Goal: Task Accomplishment & Management: Complete application form

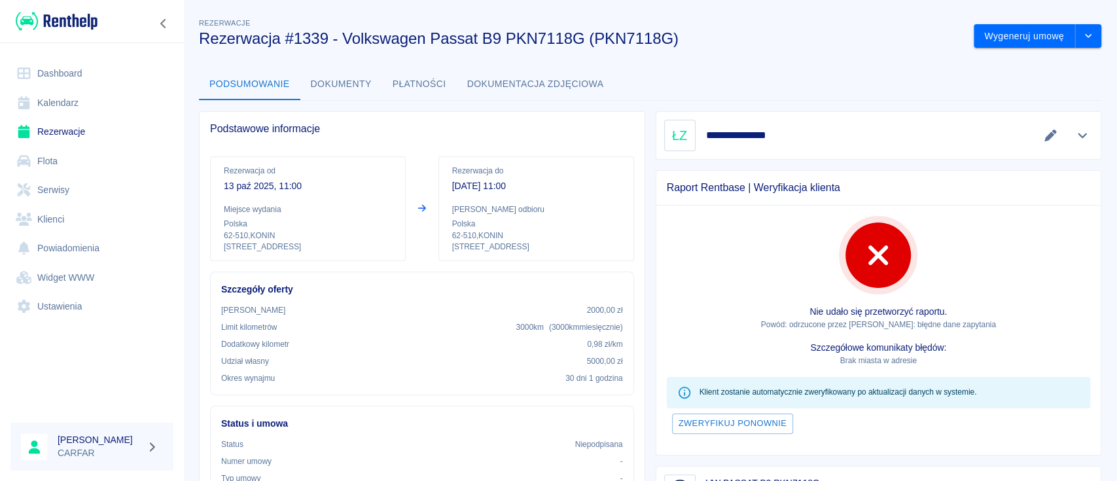
scroll to position [174, 0]
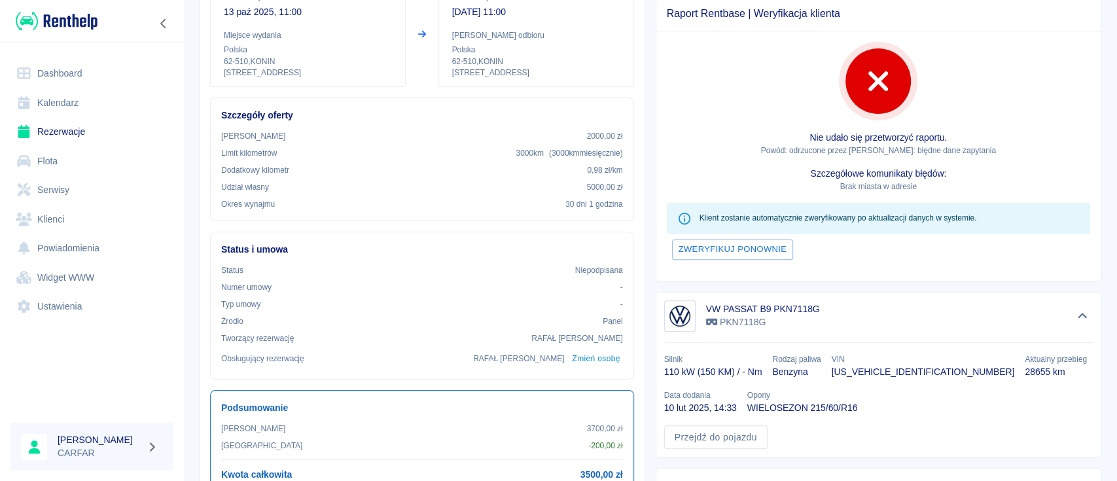
click at [79, 18] on img at bounding box center [57, 21] width 82 height 22
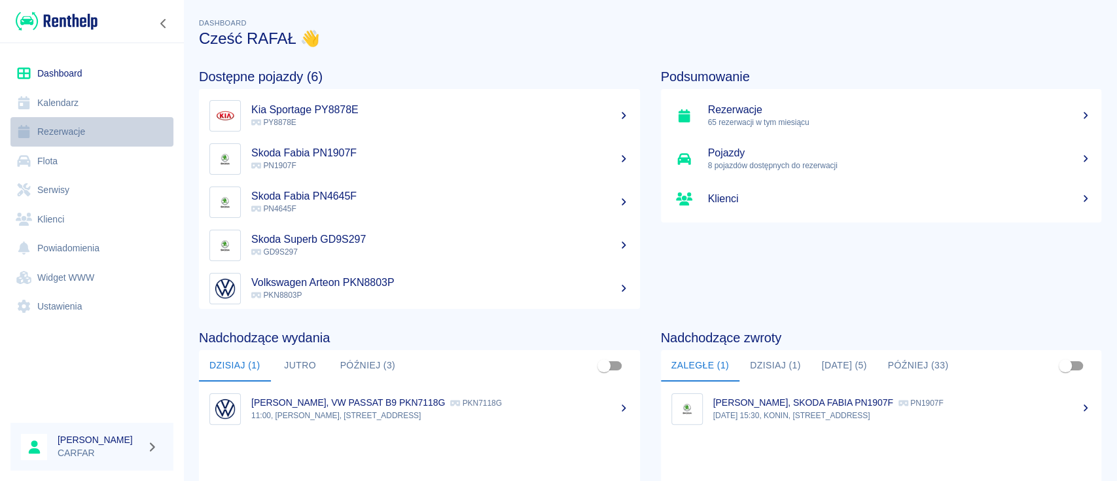
click at [62, 134] on link "Rezerwacje" at bounding box center [91, 131] width 163 height 29
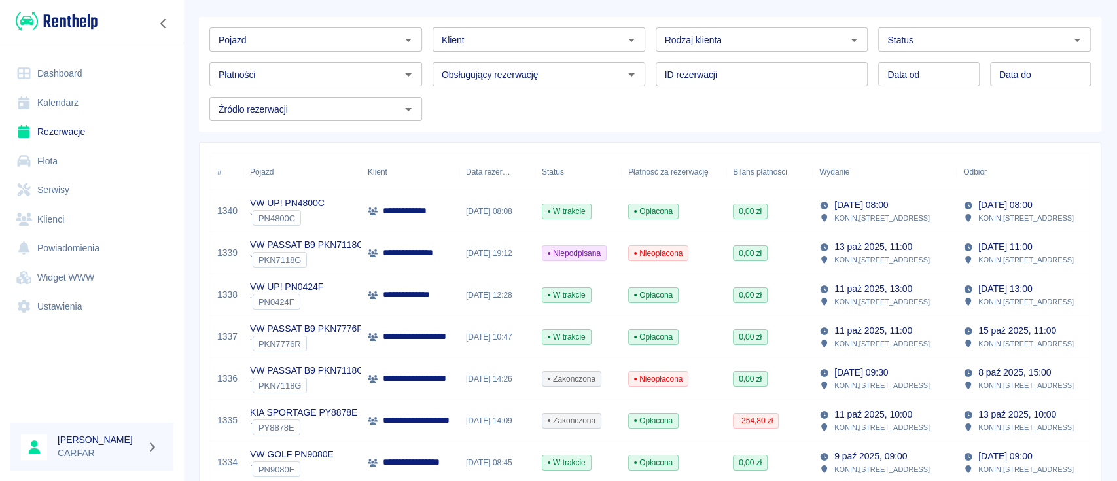
scroll to position [87, 0]
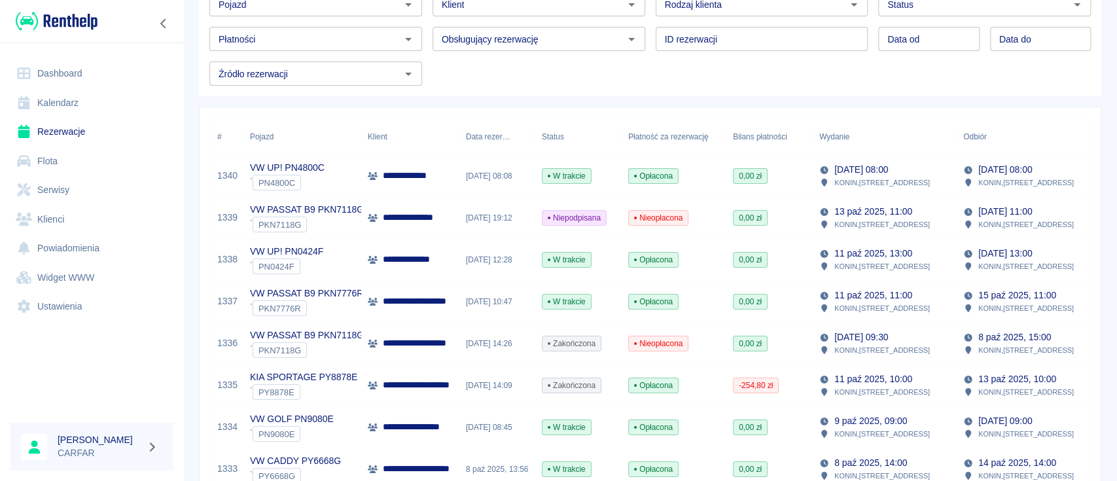
click at [841, 129] on div "Wydanie" at bounding box center [835, 136] width 30 height 37
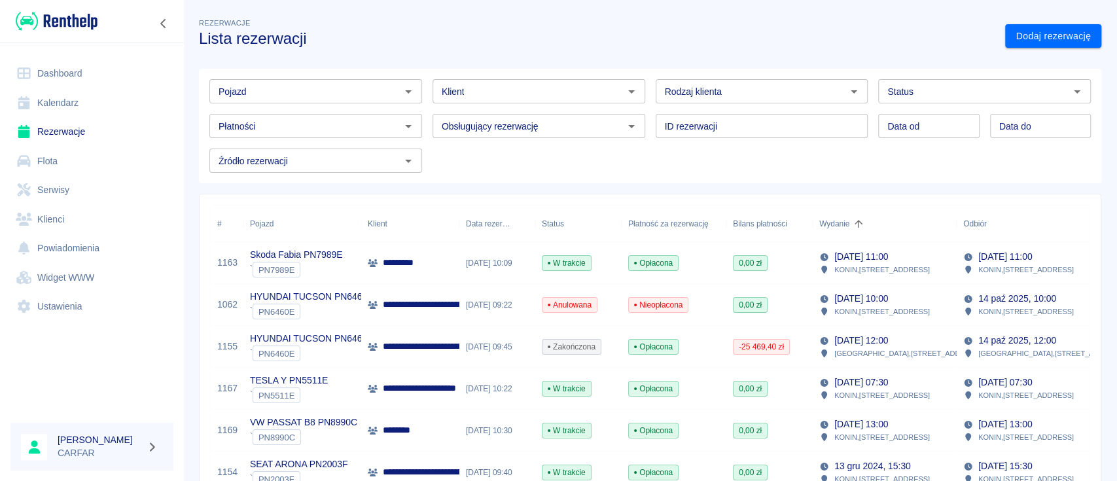
click at [844, 219] on div "Wydanie" at bounding box center [835, 224] width 30 height 37
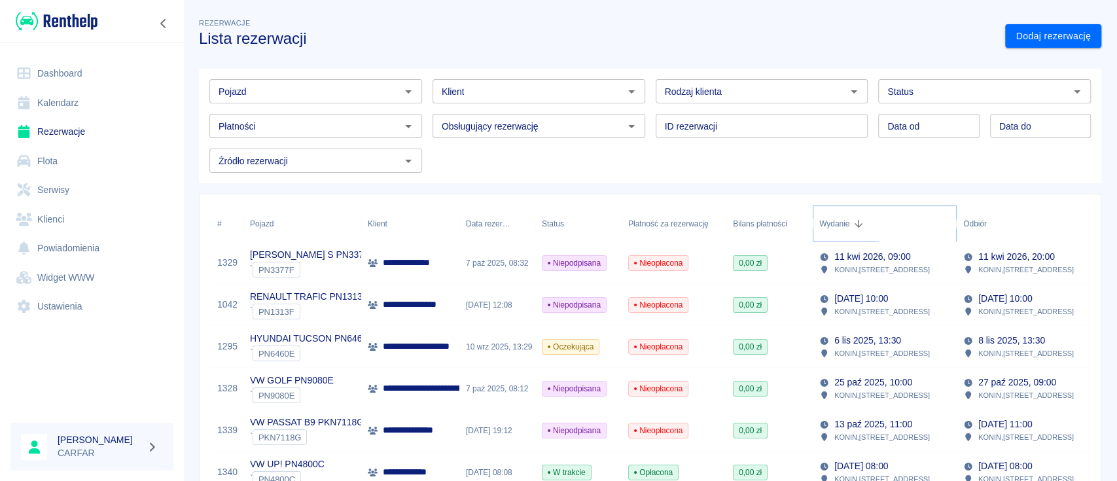
click at [856, 218] on icon "Sort" at bounding box center [859, 224] width 12 height 12
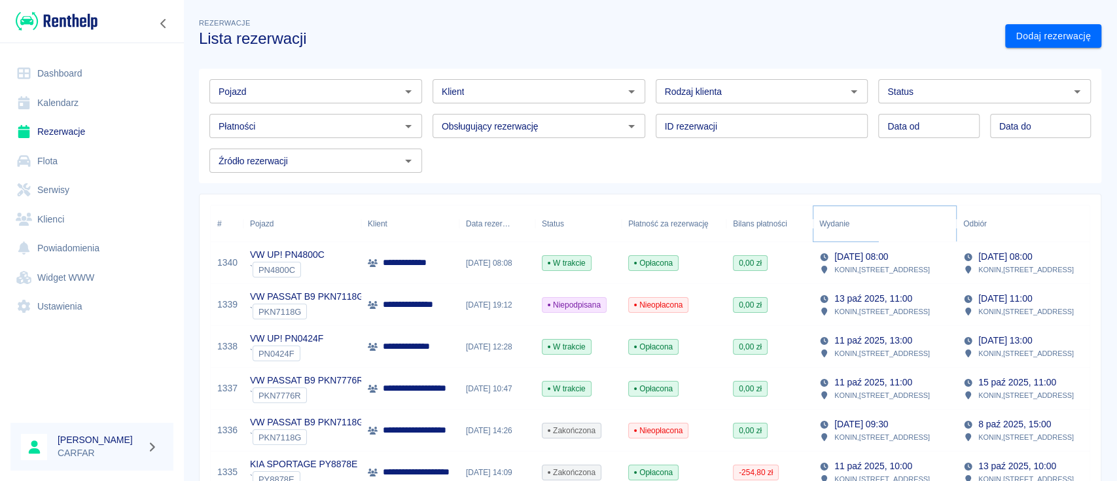
click at [856, 218] on icon "Sort" at bounding box center [859, 224] width 12 height 12
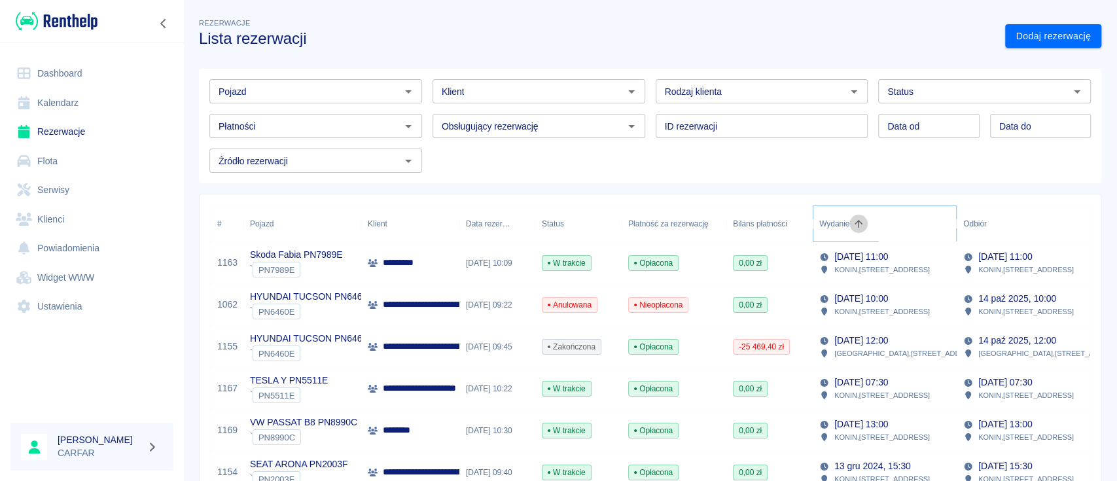
click at [856, 218] on icon "Sort" at bounding box center [859, 224] width 12 height 12
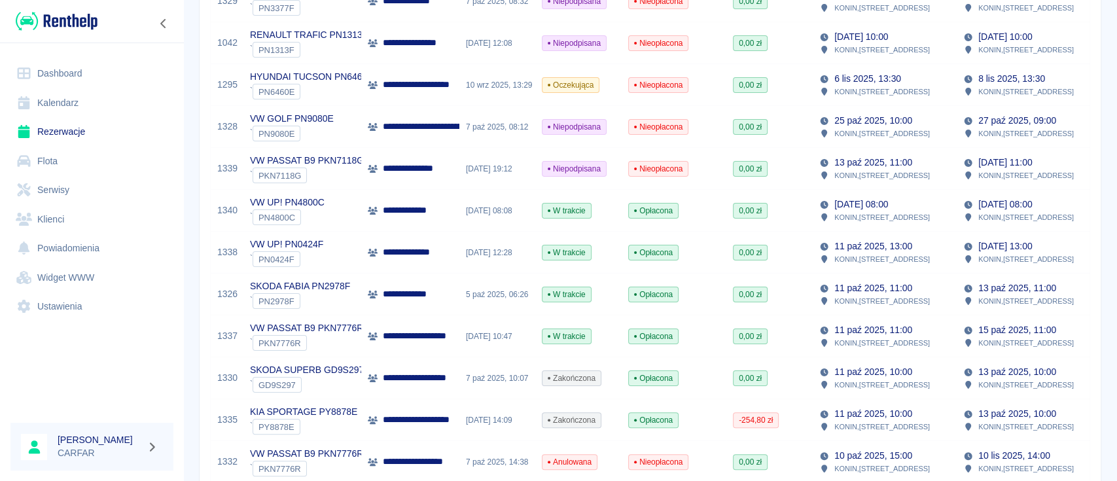
scroll to position [349, 0]
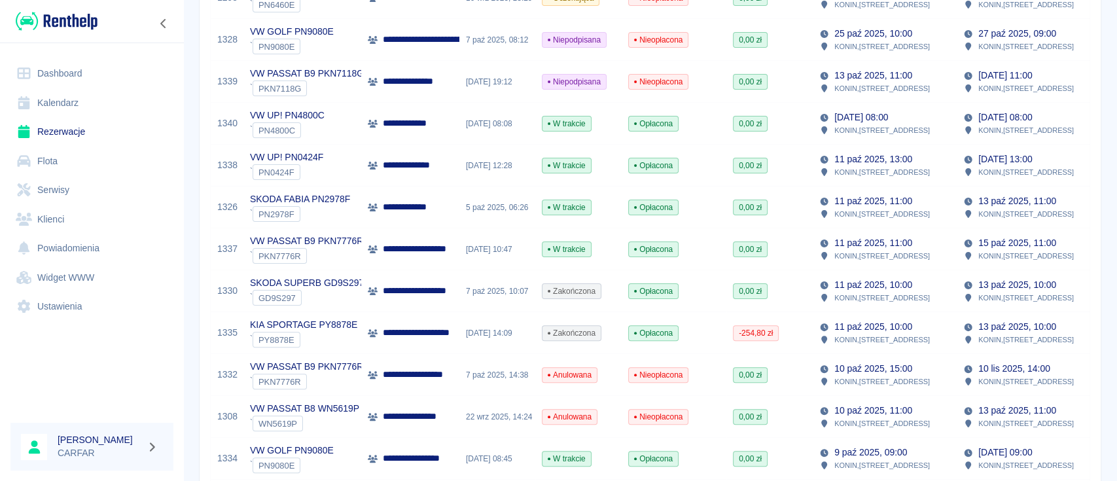
click at [418, 326] on p "**********" at bounding box center [439, 333] width 113 height 14
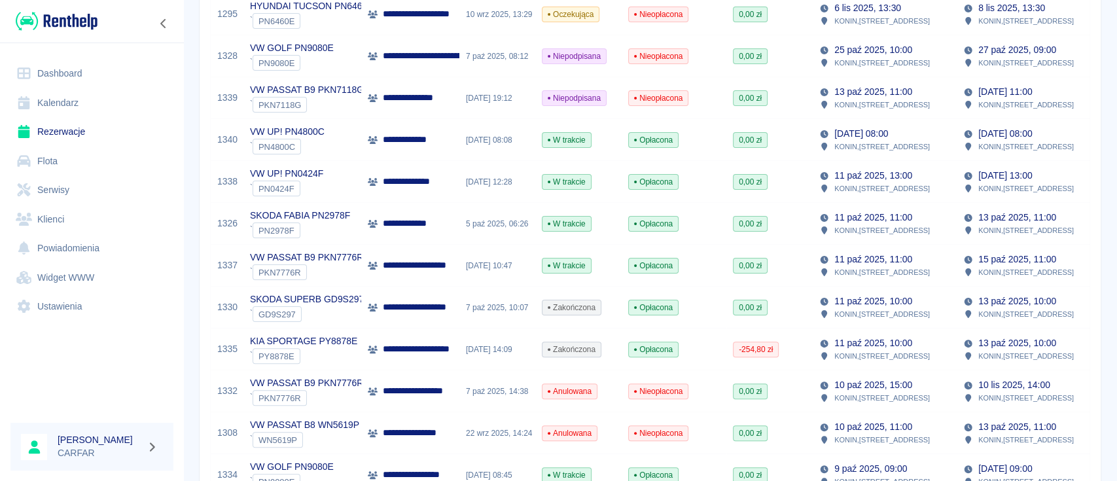
scroll to position [349, 0]
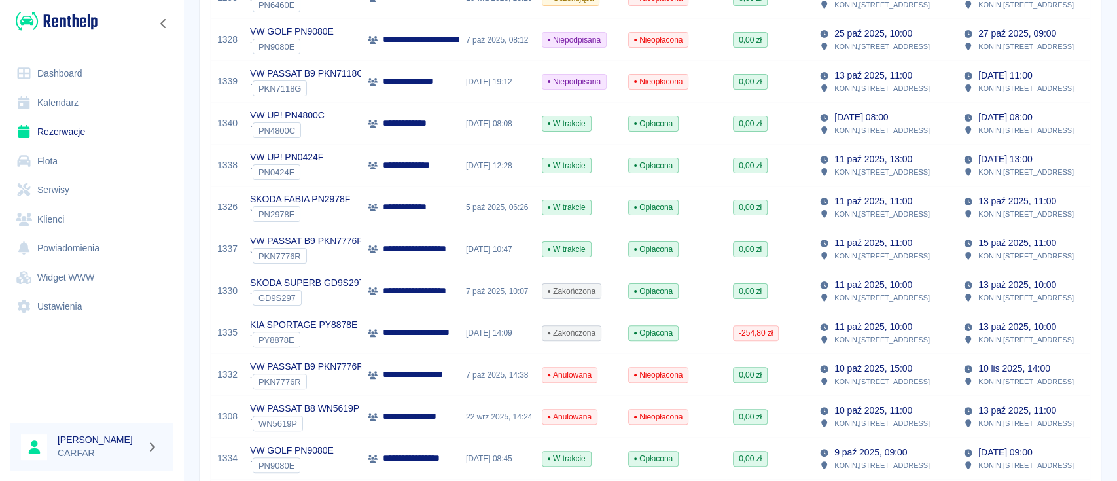
click at [445, 293] on p "**********" at bounding box center [439, 291] width 113 height 14
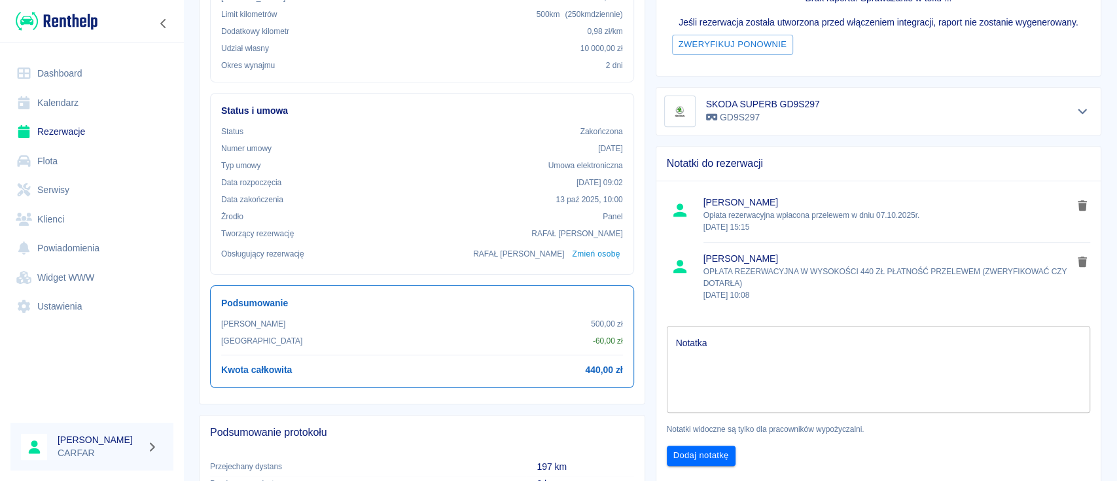
scroll to position [349, 0]
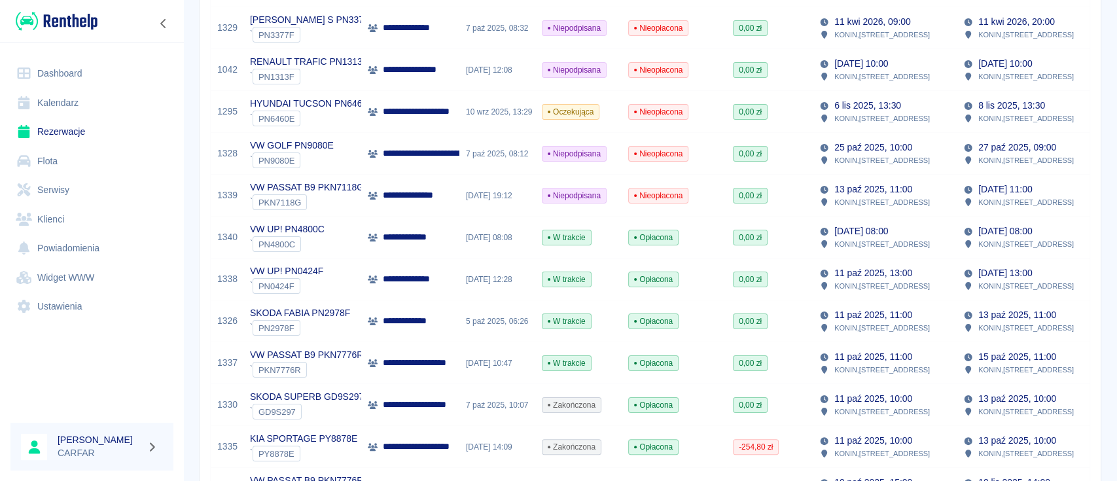
scroll to position [262, 0]
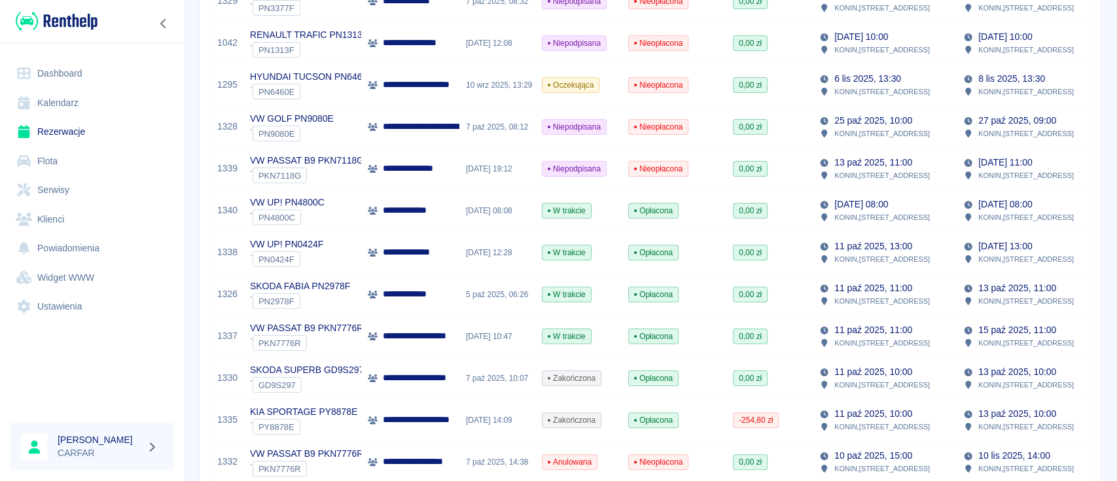
click at [424, 337] on p "**********" at bounding box center [437, 336] width 108 height 14
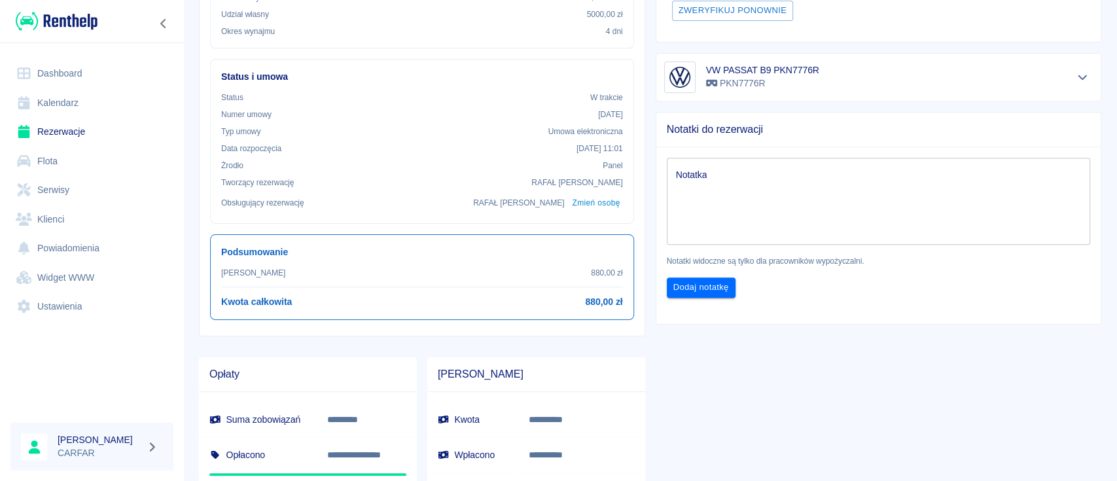
scroll to position [349, 0]
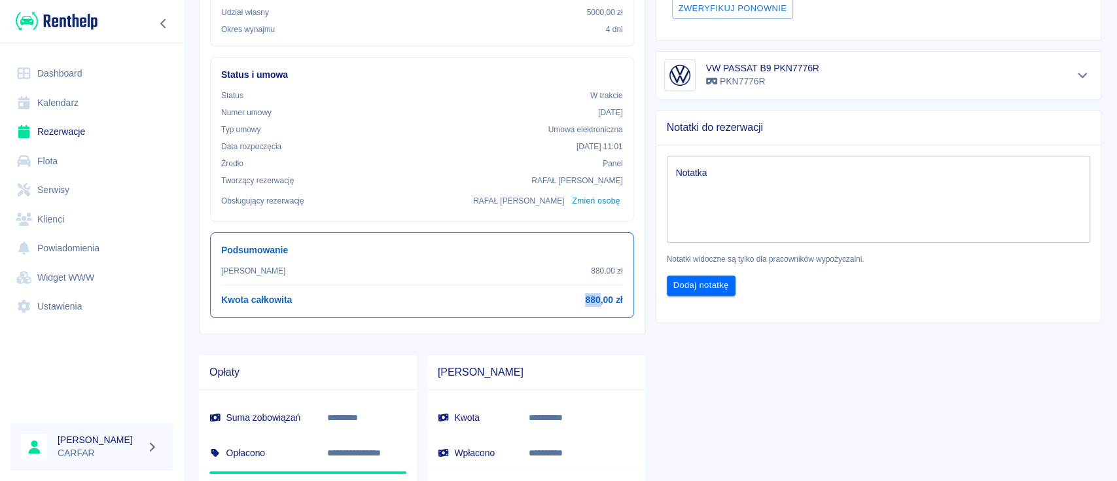
drag, startPoint x: 578, startPoint y: 297, endPoint x: 592, endPoint y: 297, distance: 14.4
click at [592, 297] on div "Kwota całkowita 880,00 zł" at bounding box center [422, 300] width 402 height 14
copy h6 "880"
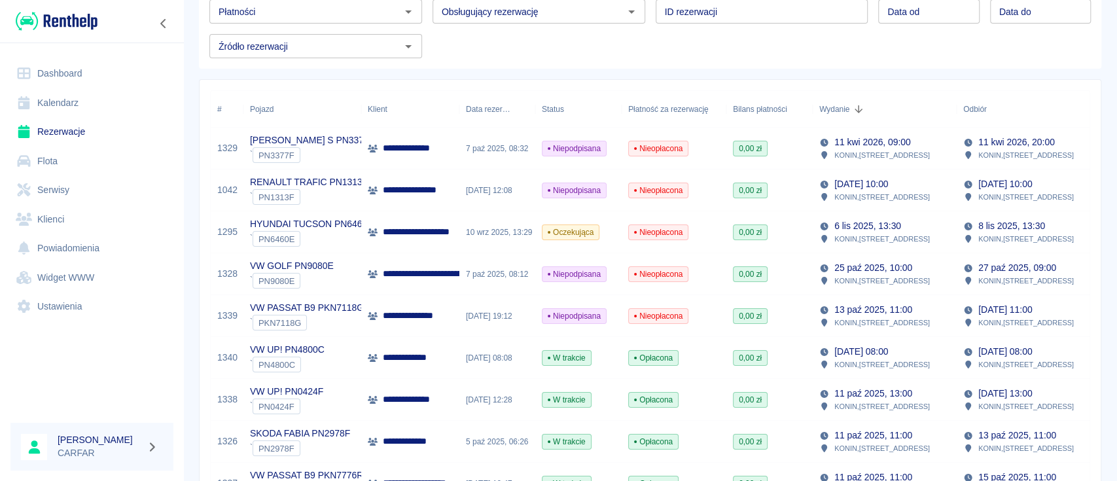
scroll to position [262, 0]
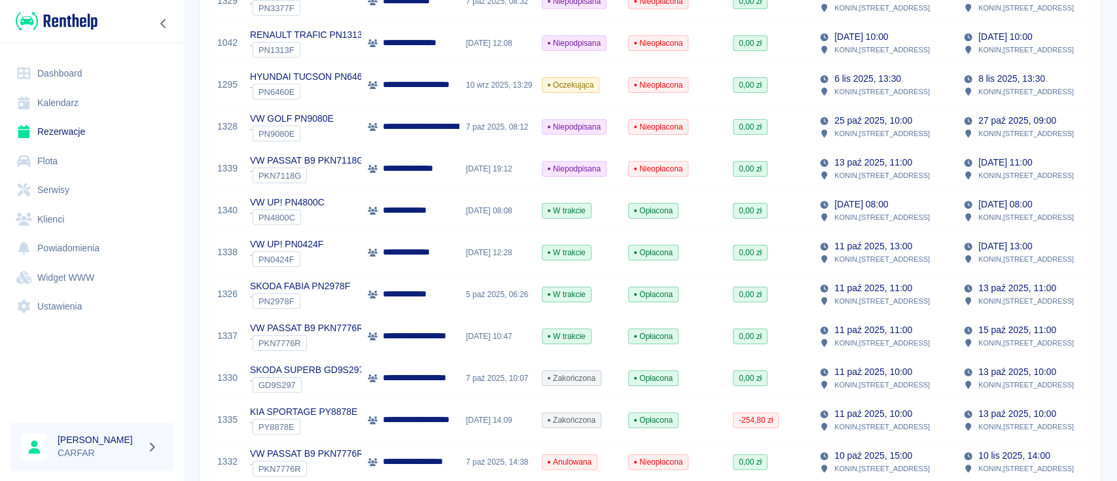
click at [412, 291] on p "**********" at bounding box center [414, 294] width 62 height 14
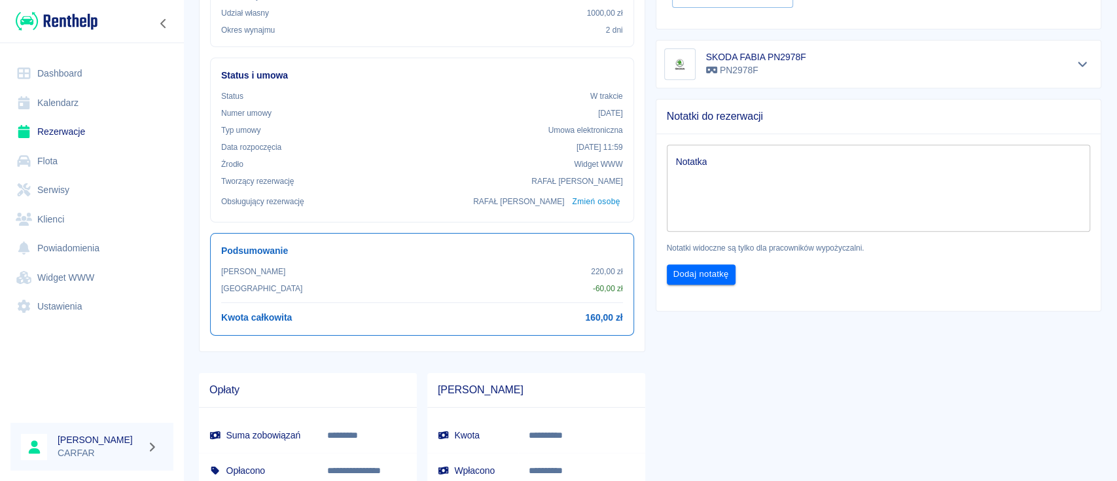
scroll to position [349, 0]
drag, startPoint x: 575, startPoint y: 317, endPoint x: 592, endPoint y: 316, distance: 17.0
click at [592, 316] on div "Kwota całkowita 160,00 zł" at bounding box center [422, 317] width 402 height 14
copy h6 "160"
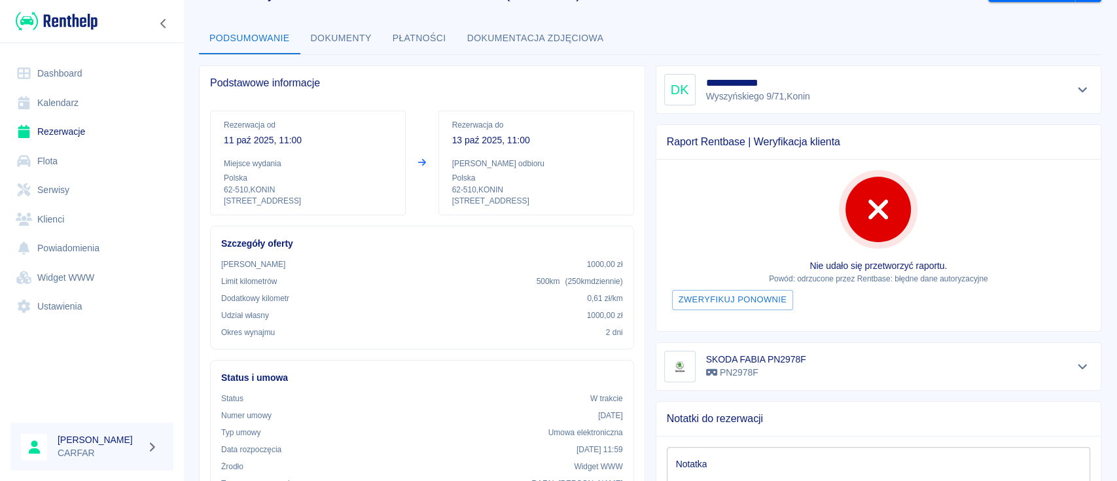
scroll to position [0, 0]
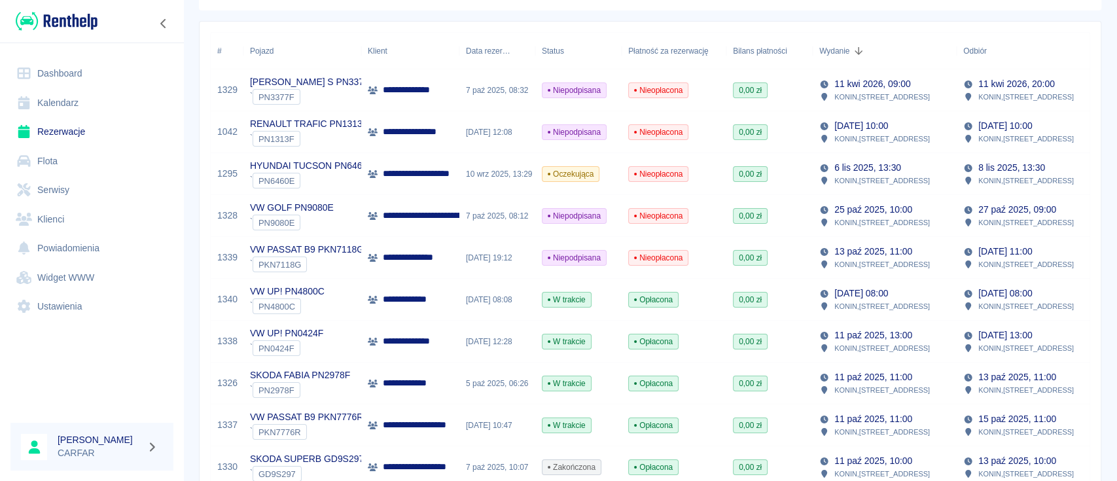
scroll to position [174, 0]
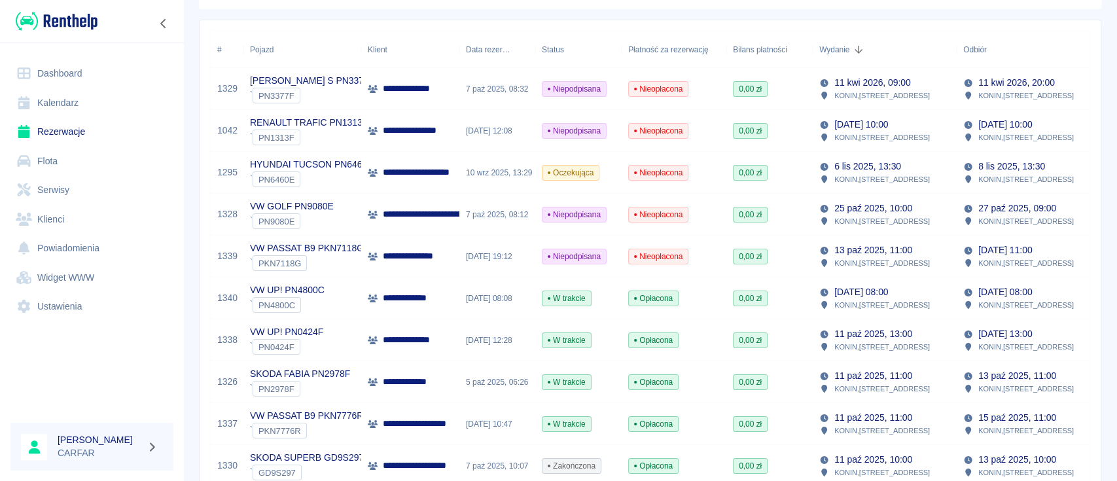
click at [414, 342] on p "**********" at bounding box center [423, 340] width 80 height 14
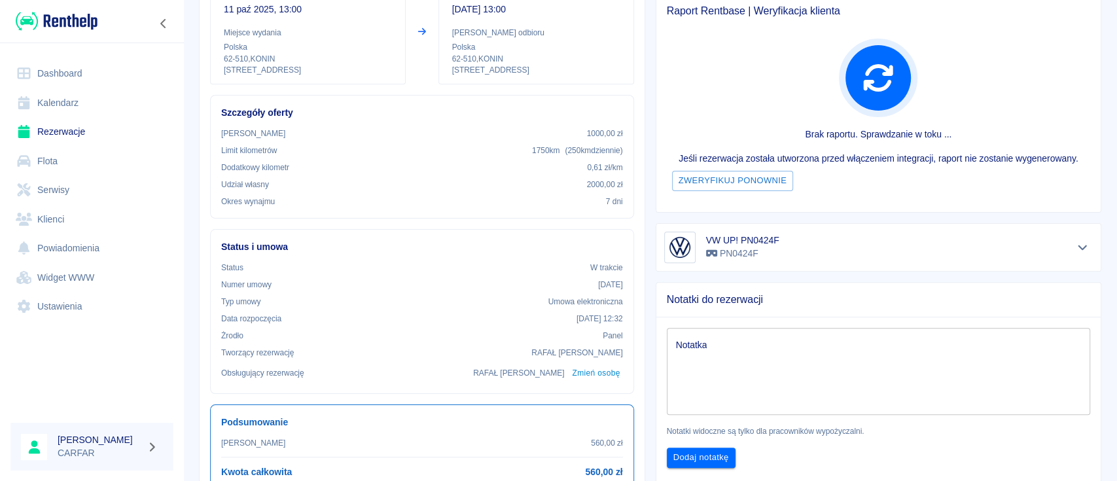
scroll to position [262, 0]
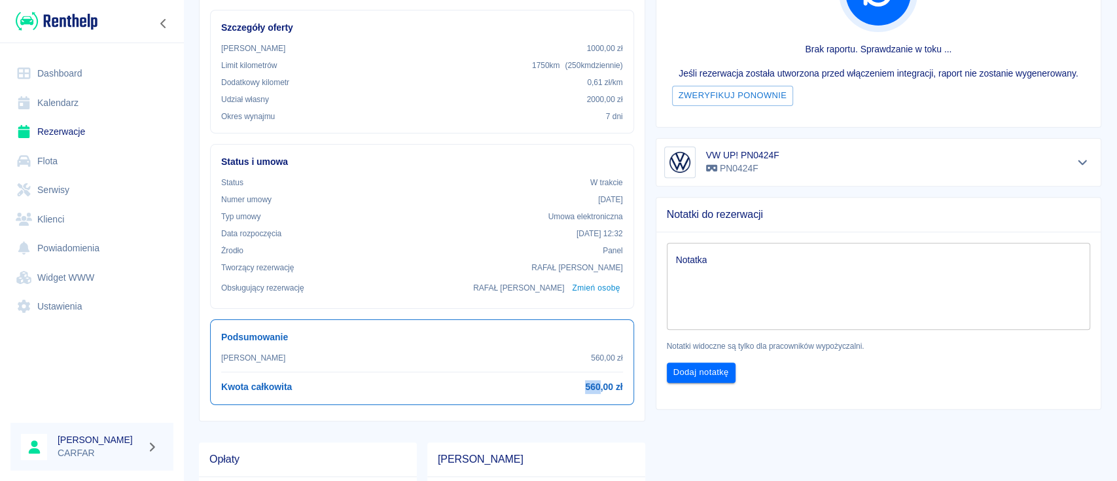
drag, startPoint x: 577, startPoint y: 385, endPoint x: 592, endPoint y: 387, distance: 15.8
click at [592, 387] on div "Kwota całkowita 560,00 zł" at bounding box center [422, 387] width 402 height 14
copy h6 "560"
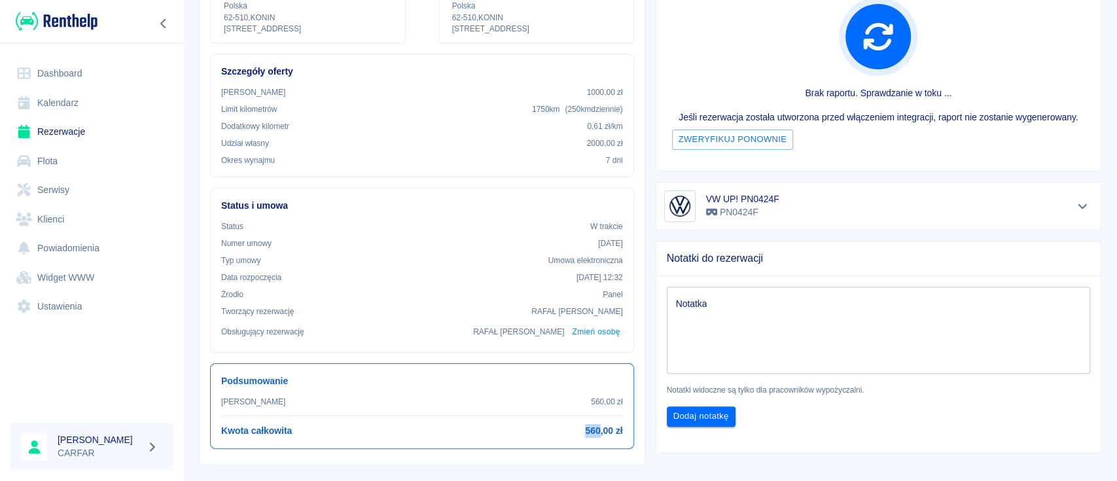
scroll to position [524, 0]
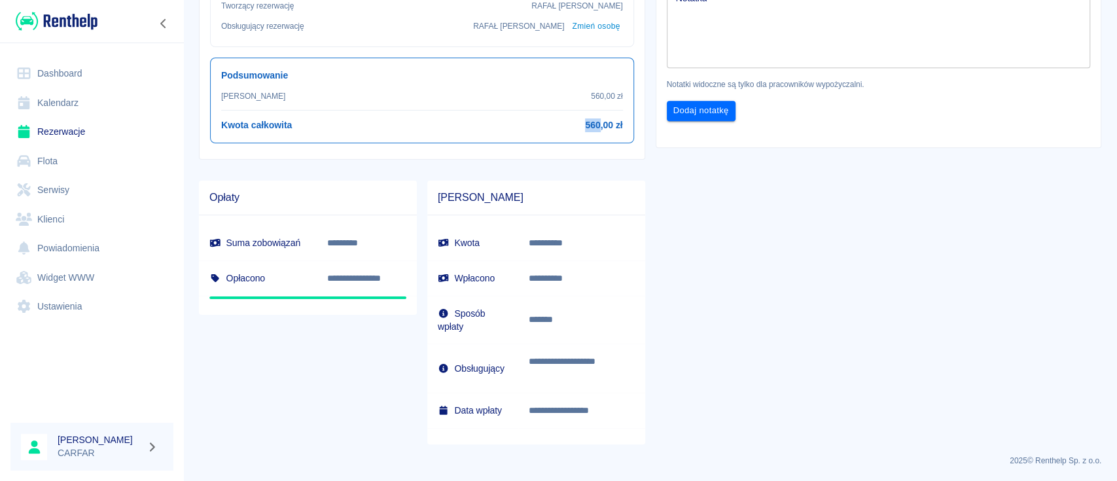
click at [787, 338] on div "**********" at bounding box center [873, 10] width 457 height 867
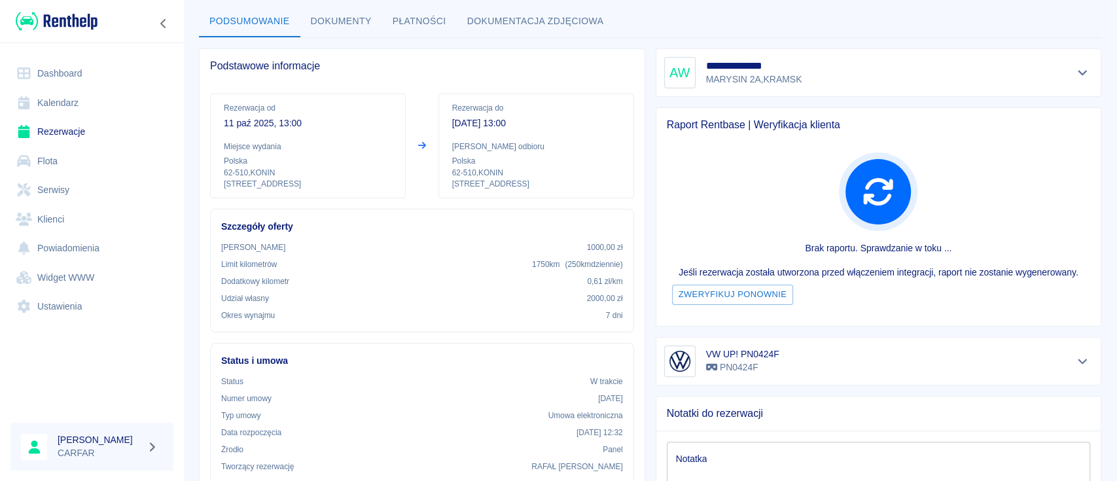
scroll to position [0, 0]
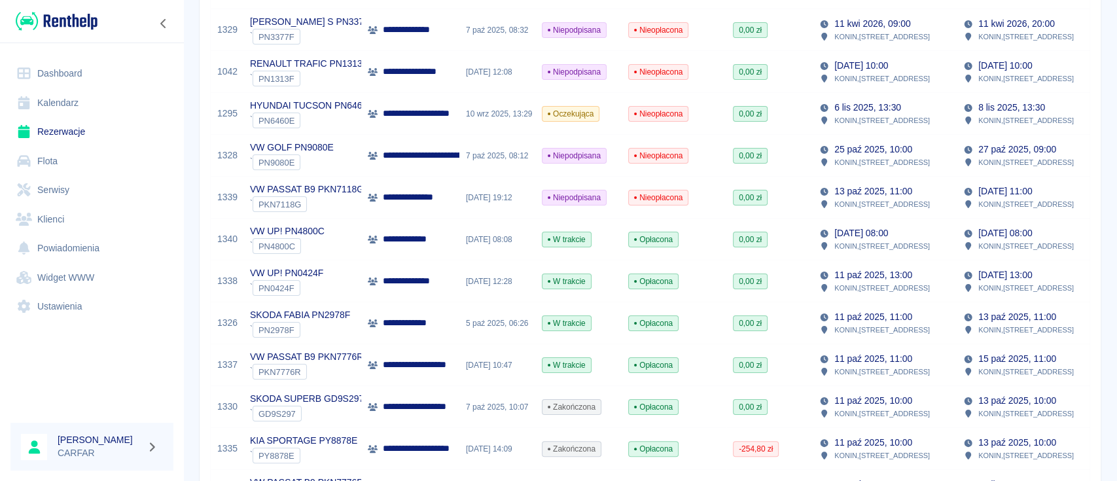
scroll to position [174, 0]
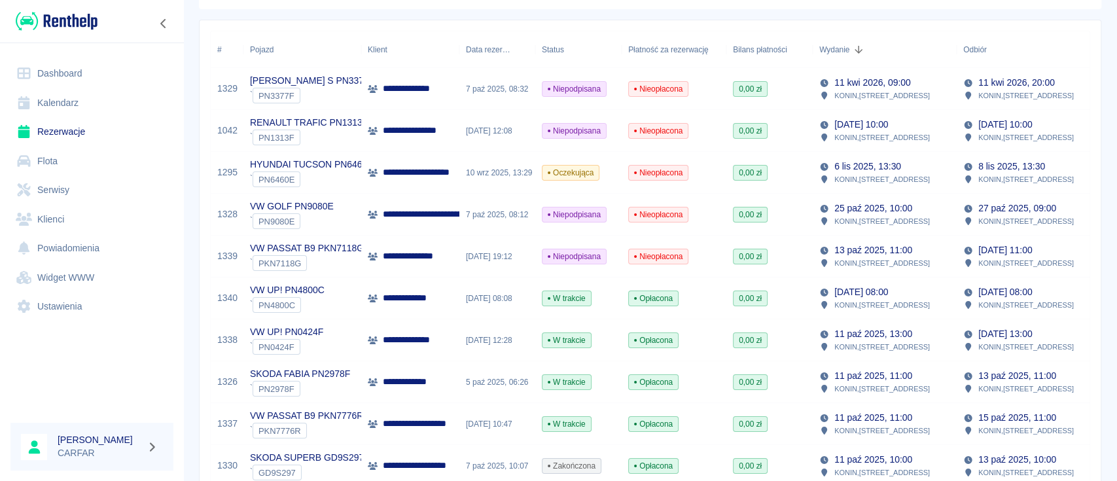
click at [59, 16] on img at bounding box center [57, 21] width 82 height 22
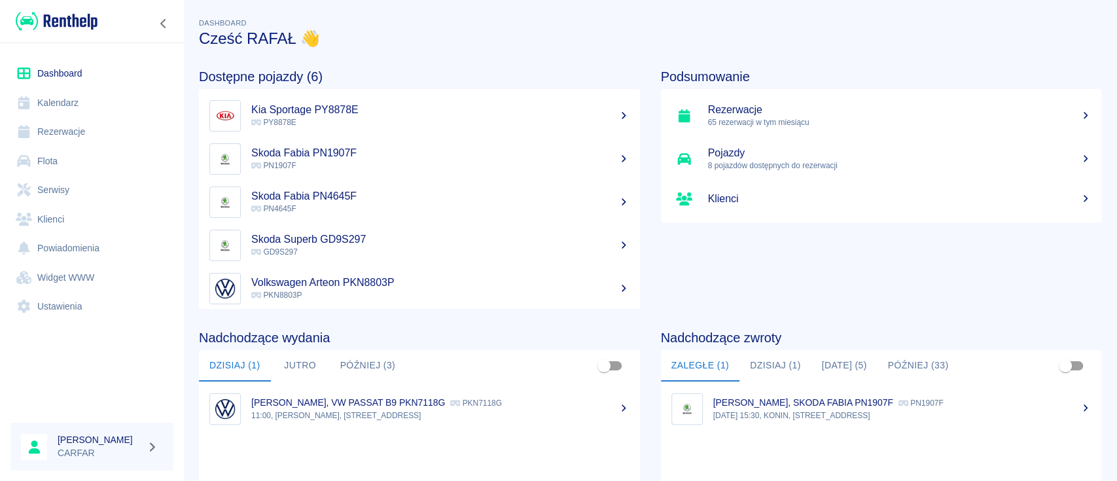
click at [319, 408] on div "[PERSON_NAME], VW PASSAT B9 PKN7118G PKN7118G" at bounding box center [440, 403] width 378 height 14
click at [783, 370] on button "Dzisiaj (1)" at bounding box center [776, 365] width 72 height 31
click at [799, 419] on p "11:00, [PERSON_NAME], [STREET_ADDRESS]" at bounding box center [903, 416] width 378 height 12
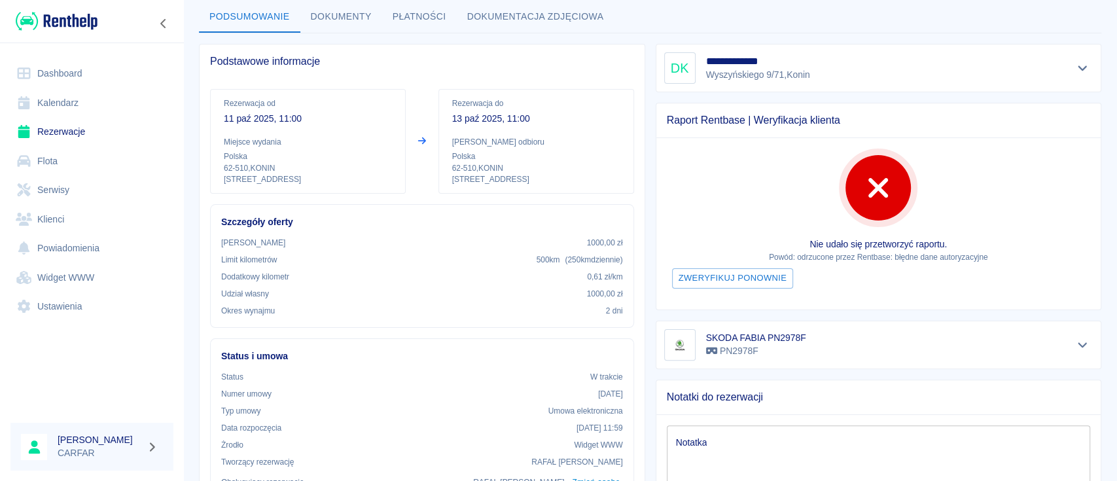
scroll to position [174, 0]
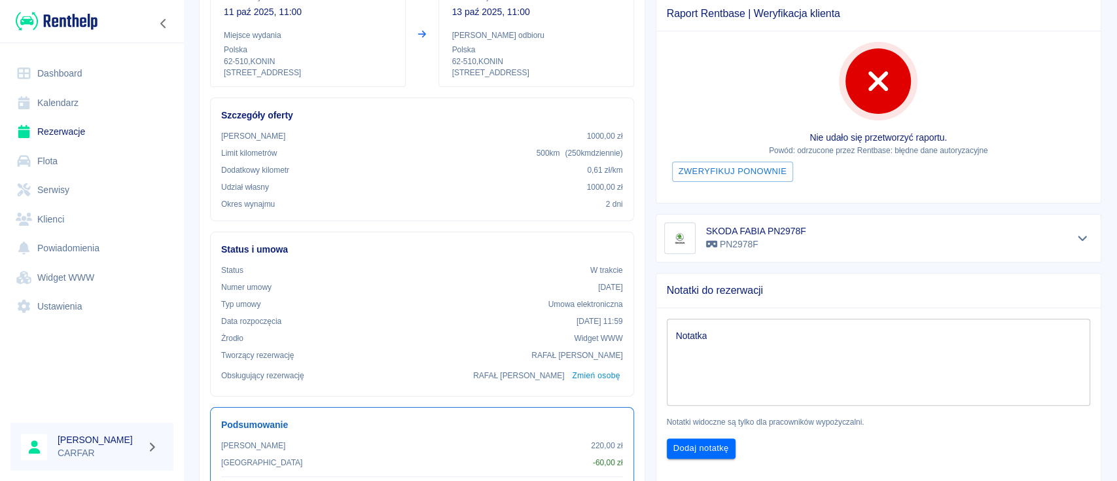
click at [1046, 241] on div "SKODA FABIA PN2978F PN2978F" at bounding box center [878, 238] width 429 height 31
click at [1076, 235] on icon "Pokaż szczegóły" at bounding box center [1083, 238] width 15 height 12
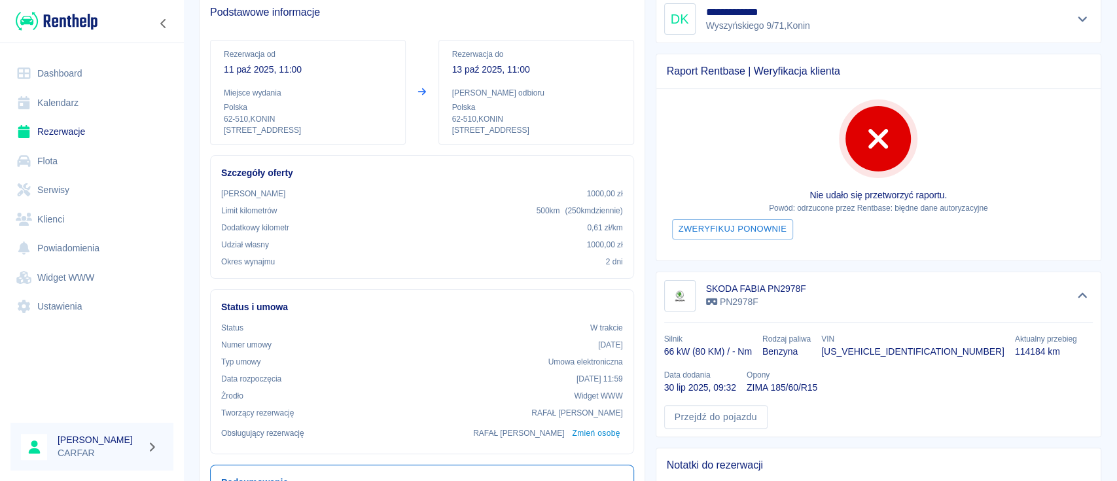
scroll to position [0, 0]
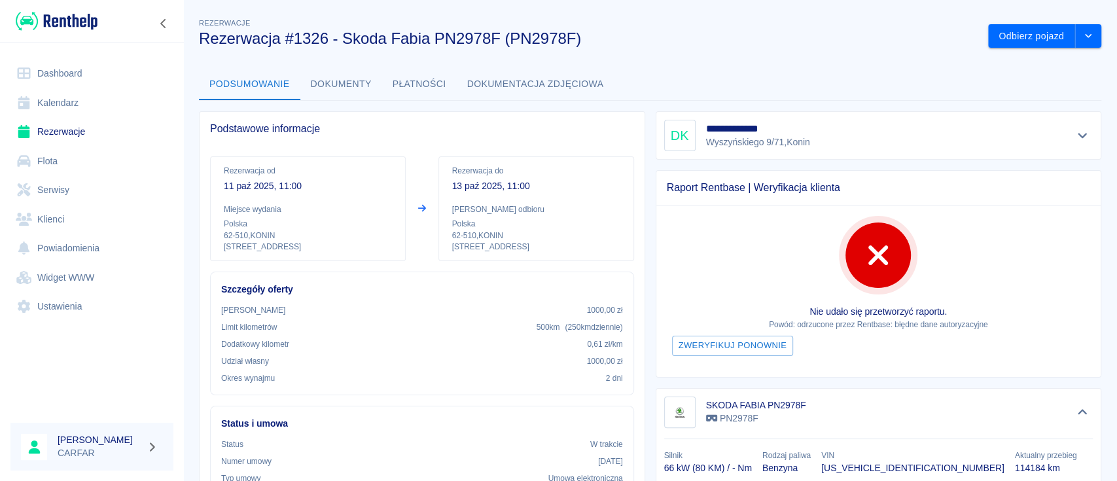
click at [83, 29] on img at bounding box center [57, 21] width 82 height 22
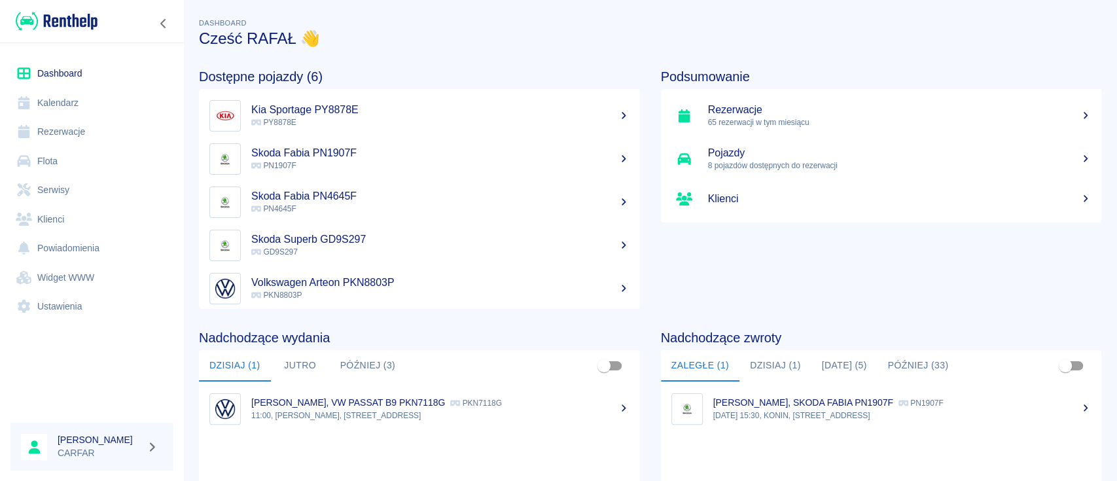
click at [60, 130] on link "Rezerwacje" at bounding box center [91, 131] width 163 height 29
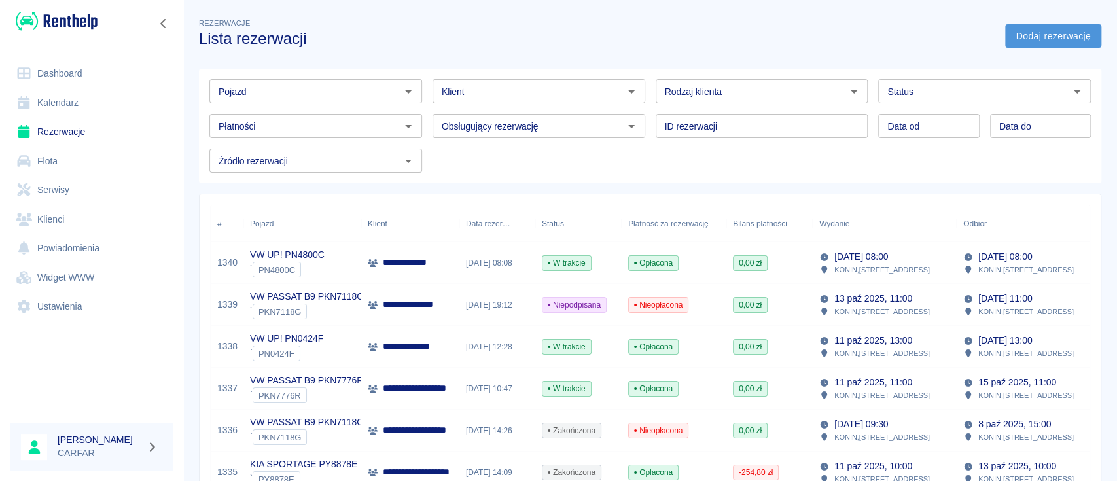
click at [1058, 36] on link "Dodaj rezerwację" at bounding box center [1053, 36] width 96 height 24
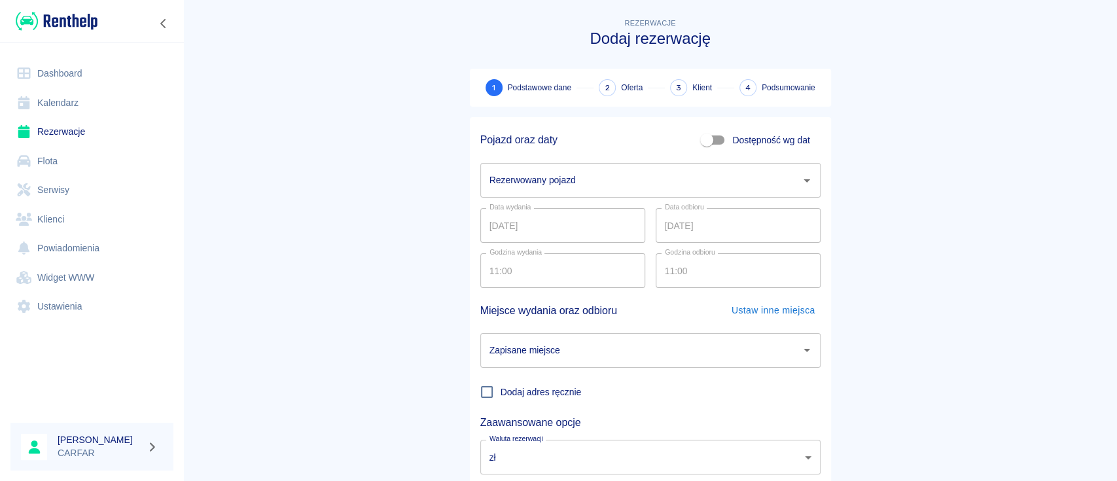
click at [691, 176] on input "Rezerwowany pojazd" at bounding box center [640, 180] width 309 height 23
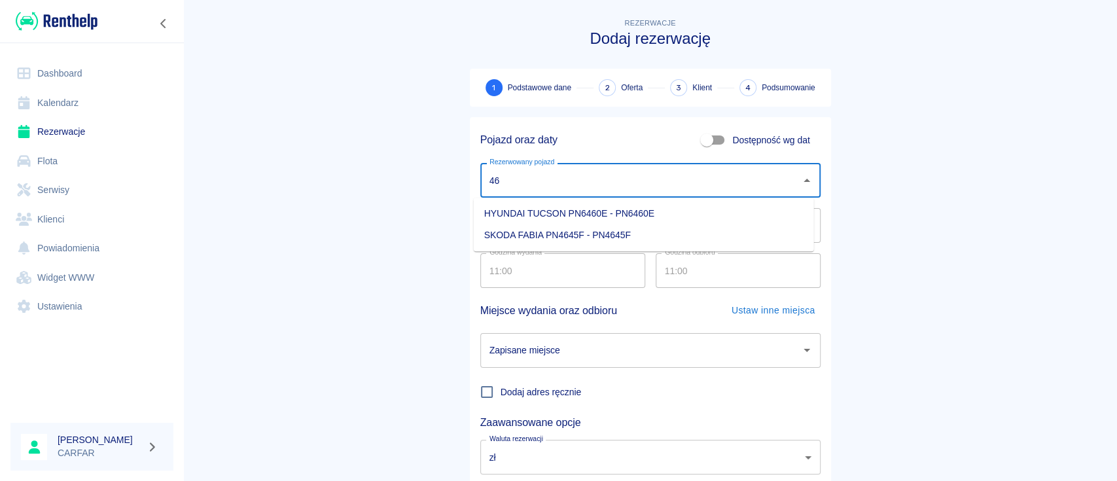
click at [678, 233] on li "SKODA FABIA PN4645F - PN4645F" at bounding box center [644, 236] width 340 height 22
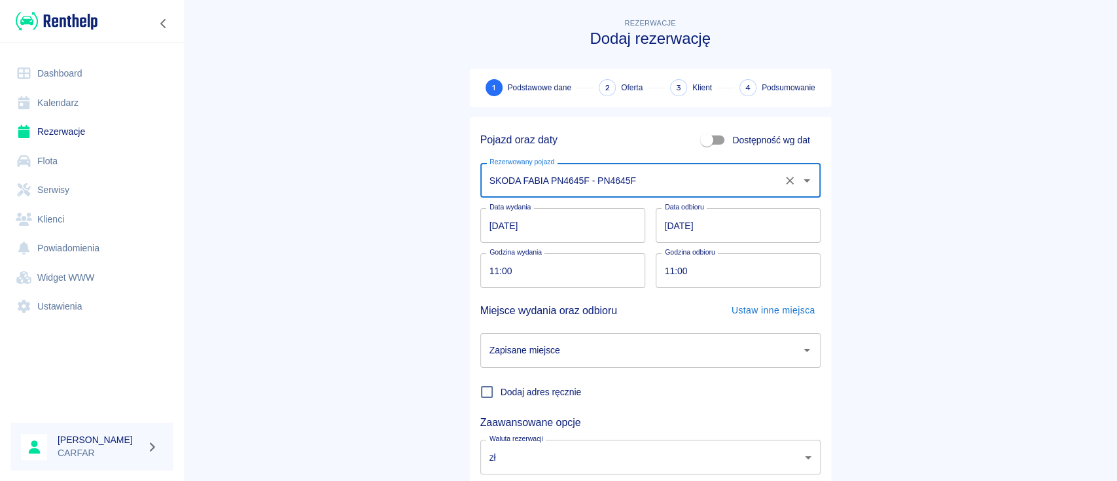
type input "SKODA FABIA PN4645F - PN4645F"
click at [761, 233] on input "[DATE]" at bounding box center [738, 225] width 165 height 35
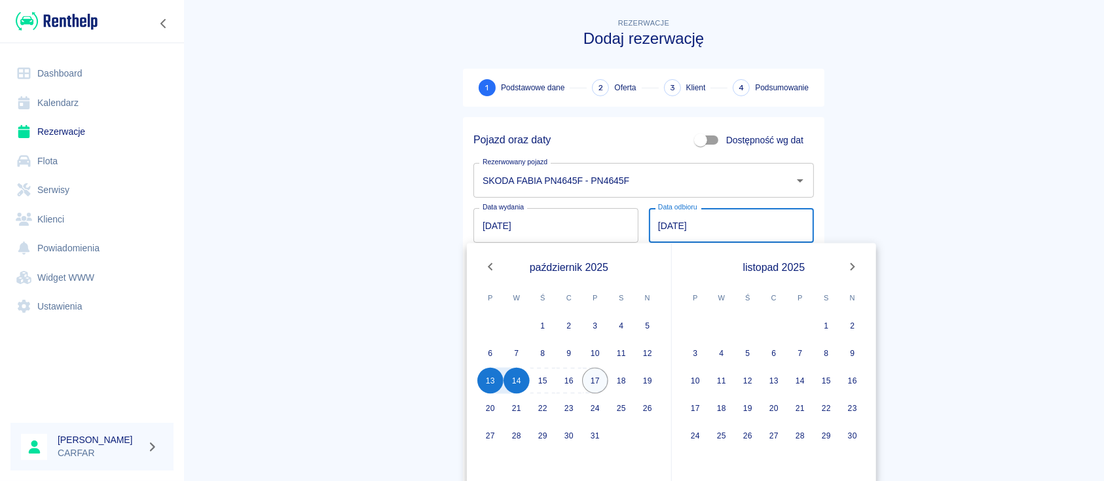
click at [600, 374] on button "17" at bounding box center [595, 381] width 26 height 26
type input "[DATE]"
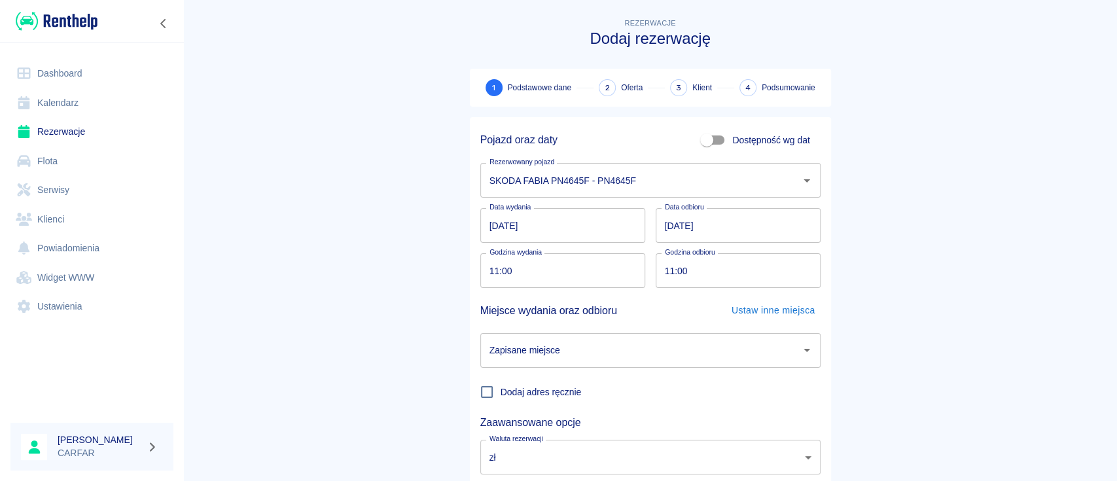
click at [622, 353] on input "Zapisane miejsce" at bounding box center [640, 350] width 309 height 23
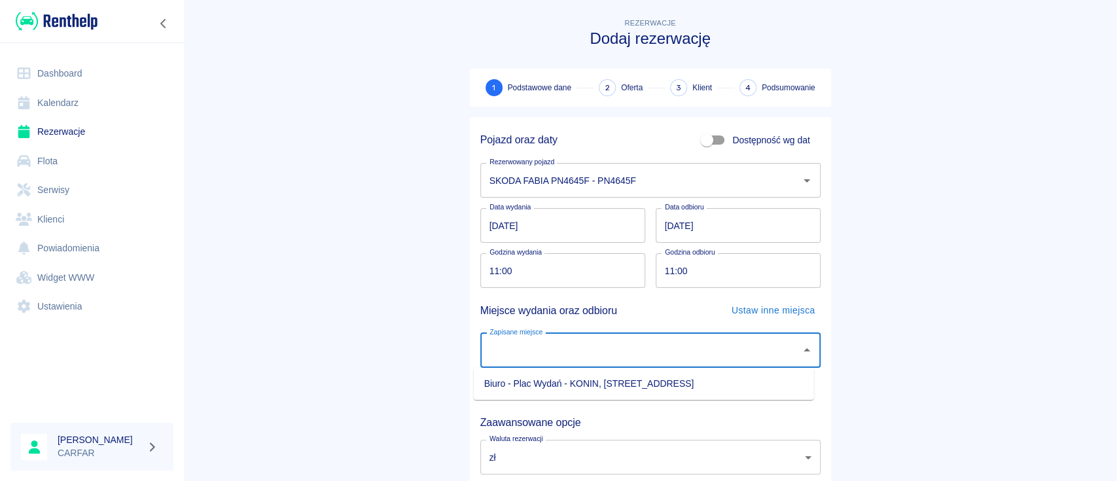
click at [624, 384] on li "Biuro - Plac Wydań - KONIN, [STREET_ADDRESS]" at bounding box center [644, 384] width 340 height 22
type input "Biuro - Plac Wydań - KONIN, [STREET_ADDRESS]"
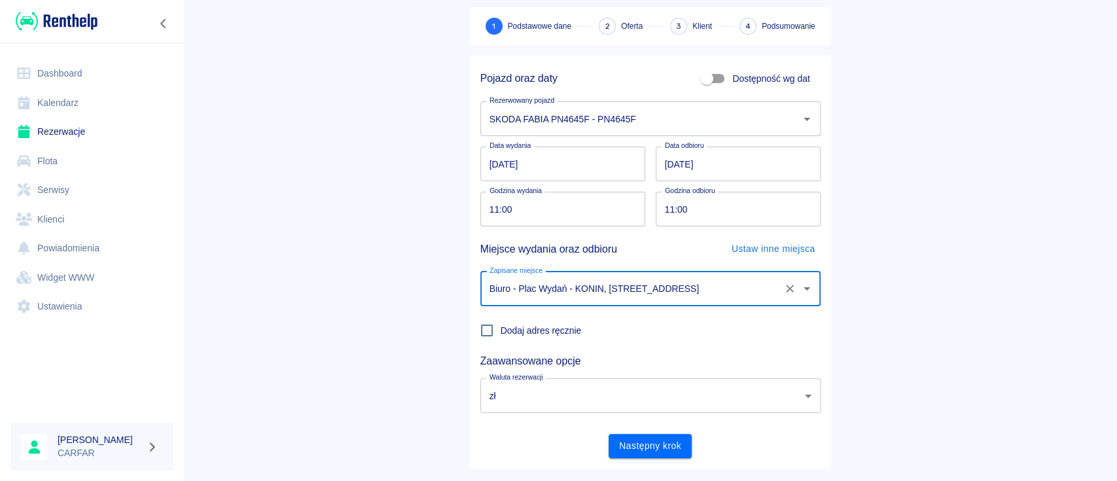
scroll to position [86, 0]
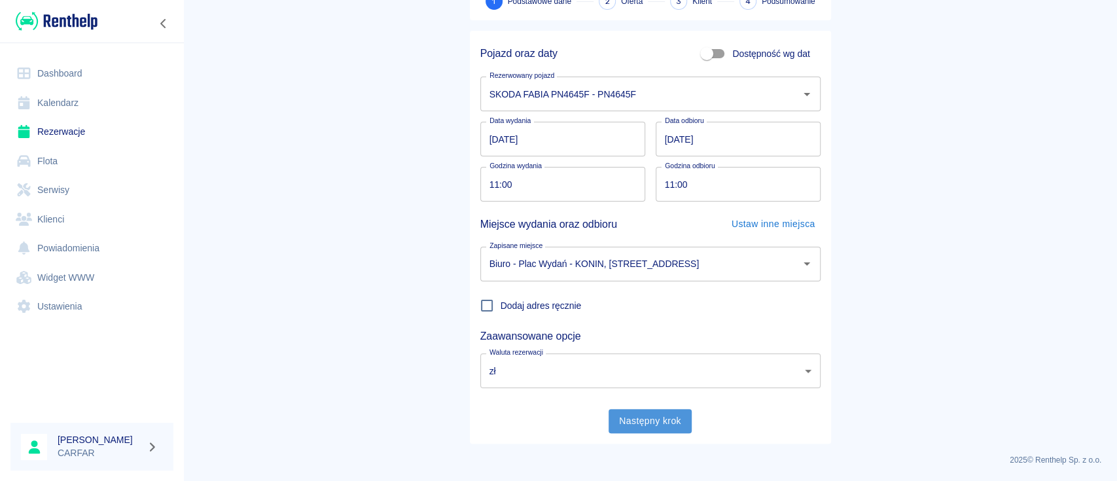
click at [648, 423] on button "Następny krok" at bounding box center [650, 421] width 83 height 24
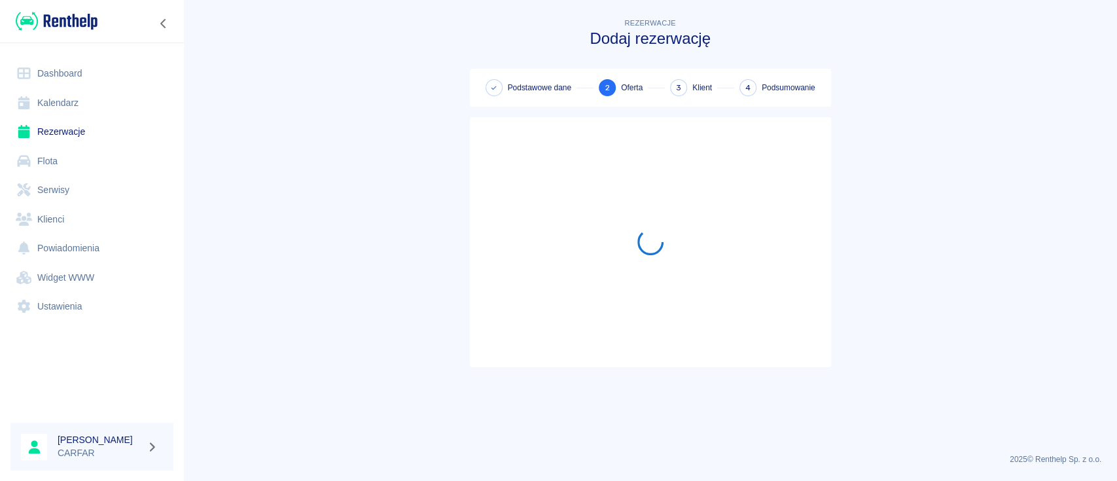
scroll to position [0, 0]
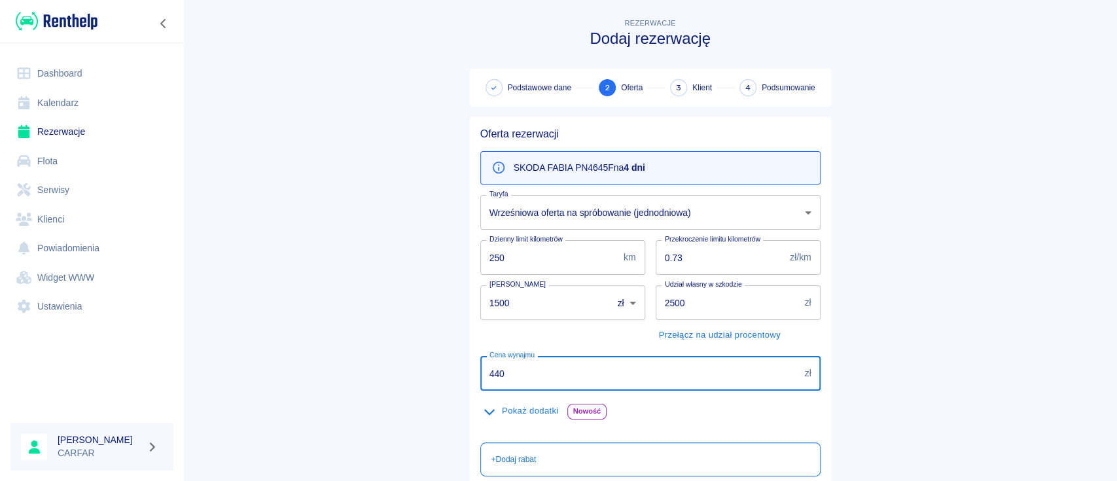
drag, startPoint x: 570, startPoint y: 374, endPoint x: 441, endPoint y: 369, distance: 129.1
click at [443, 370] on main "Rezerwacje Dodaj rezerwację Podstawowe dane 2 Oferta 3 Klient 4 Podsumowanie Of…" at bounding box center [650, 340] width 934 height 649
type input "1"
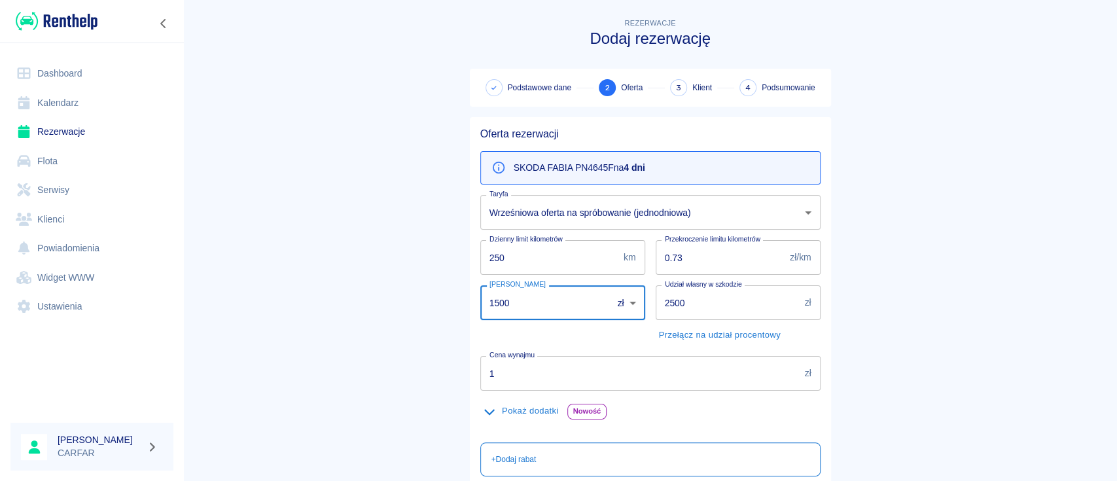
drag, startPoint x: 544, startPoint y: 297, endPoint x: 416, endPoint y: 299, distance: 128.3
click at [416, 299] on main "Rezerwacje Dodaj rezerwację Podstawowe dane 2 Oferta 3 Klient 4 Podsumowanie Of…" at bounding box center [650, 340] width 934 height 649
click at [882, 301] on main "Rezerwacje Dodaj rezerwację Podstawowe dane 2 Oferta 3 Klient 4 Podsumowanie Of…" at bounding box center [650, 340] width 934 height 649
drag, startPoint x: 534, startPoint y: 312, endPoint x: 437, endPoint y: 306, distance: 97.0
click at [440, 306] on main "Rezerwacje Dodaj rezerwację Podstawowe dane 2 Oferta 3 Klient 4 Podsumowanie Of…" at bounding box center [650, 340] width 934 height 649
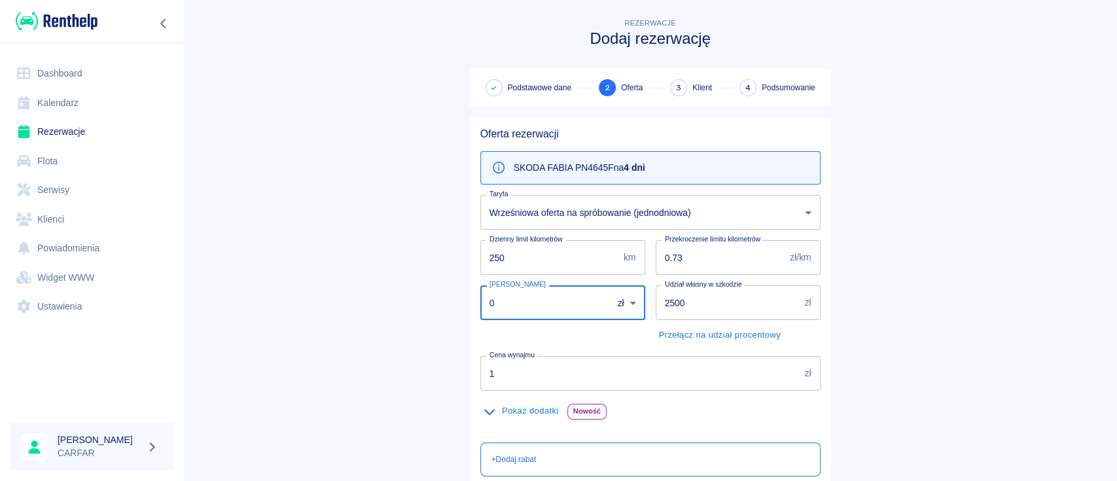
type input "0"
click at [950, 264] on main "Rezerwacje Dodaj rezerwację Podstawowe dane 2 Oferta 3 Klient 4 Podsumowanie Of…" at bounding box center [650, 340] width 934 height 649
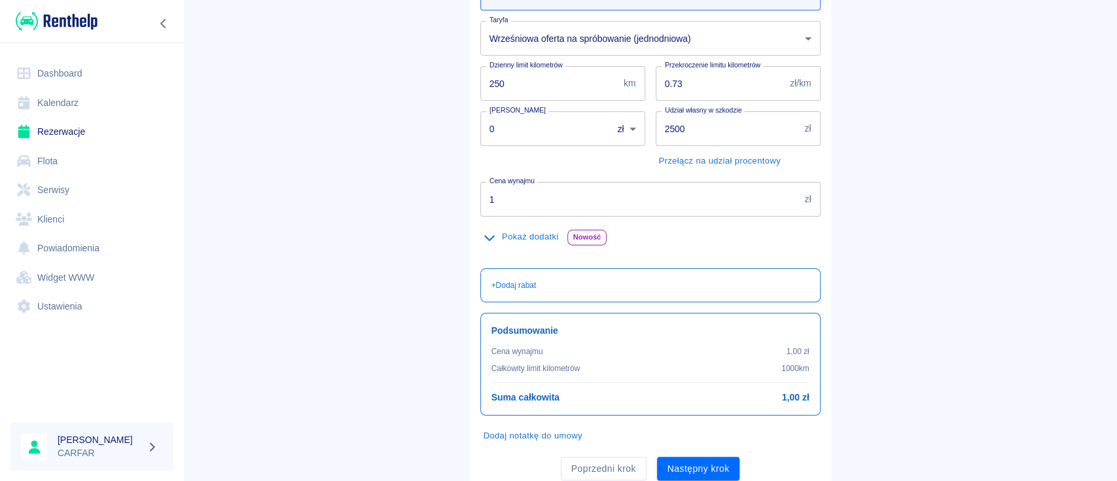
scroll to position [221, 0]
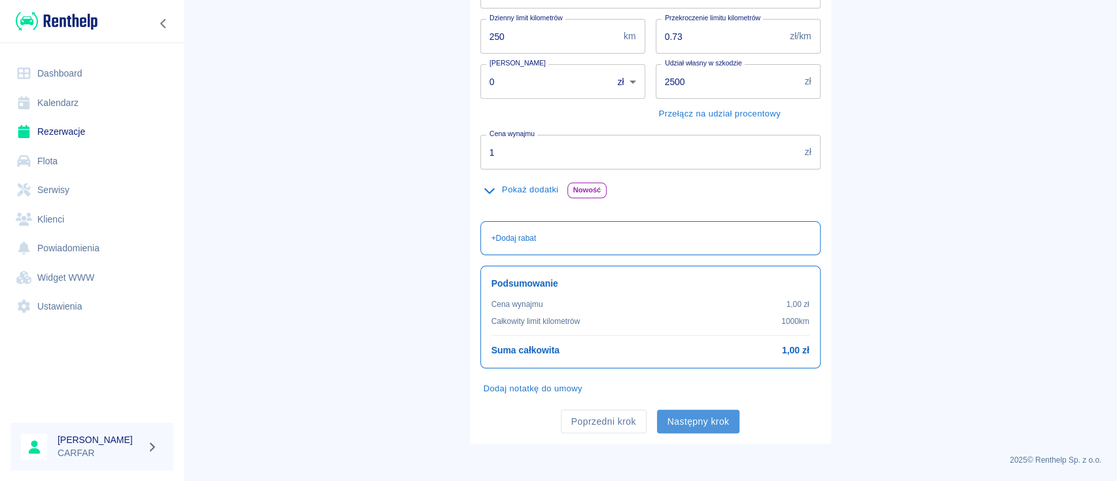
click at [706, 419] on button "Następny krok" at bounding box center [698, 422] width 83 height 24
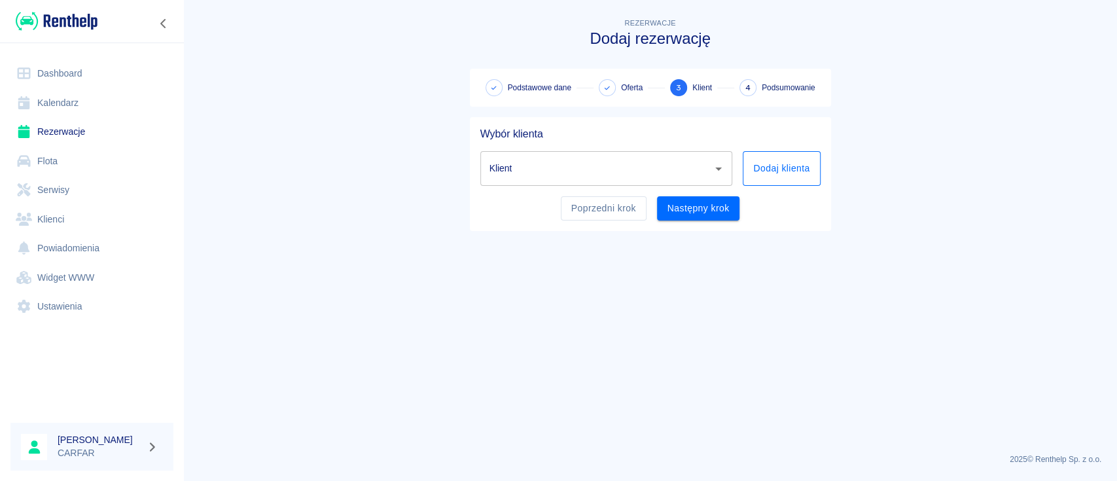
click at [784, 163] on button "Dodaj klienta" at bounding box center [781, 168] width 77 height 35
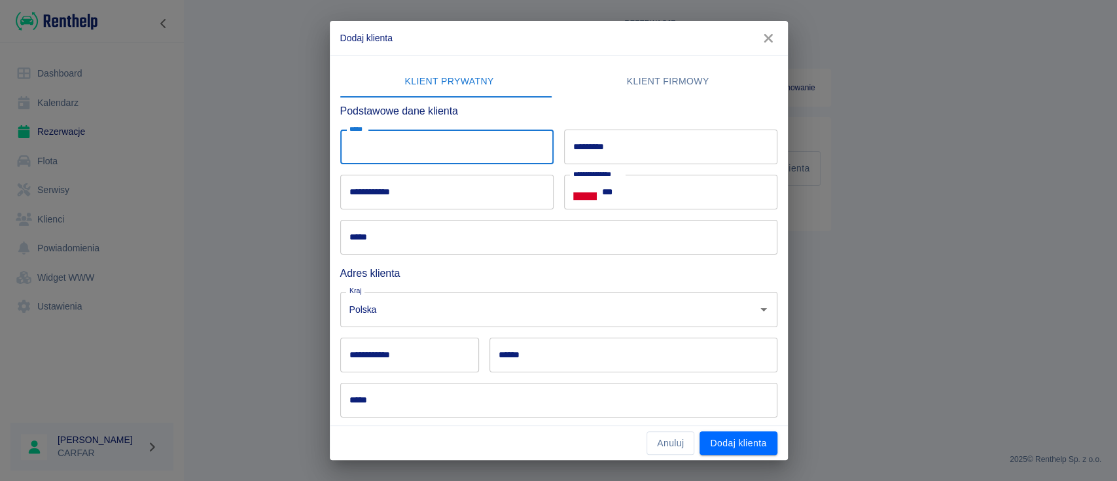
click at [456, 144] on input "*****" at bounding box center [446, 147] width 213 height 35
type input "*****"
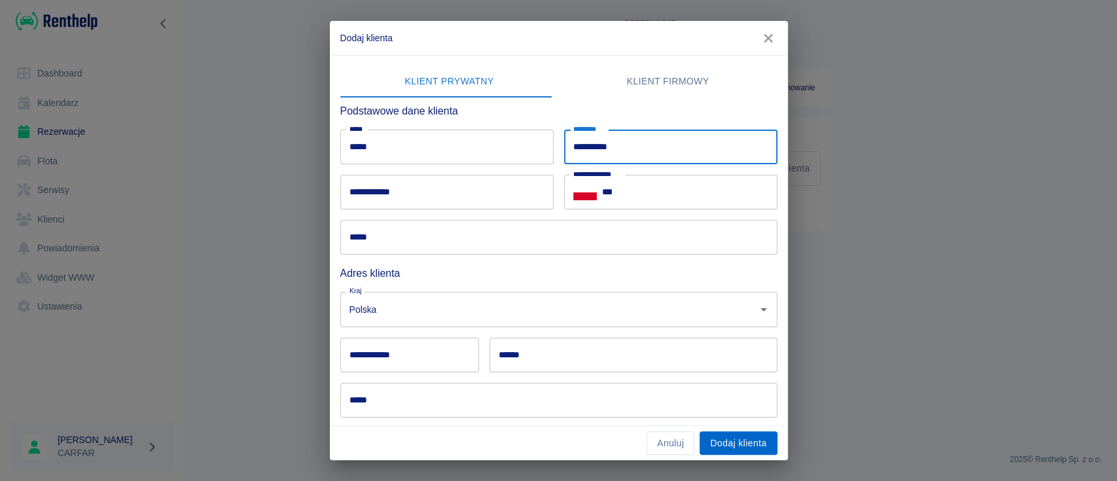
type input "**********"
click at [765, 442] on button "Dodaj klienta" at bounding box center [738, 443] width 77 height 24
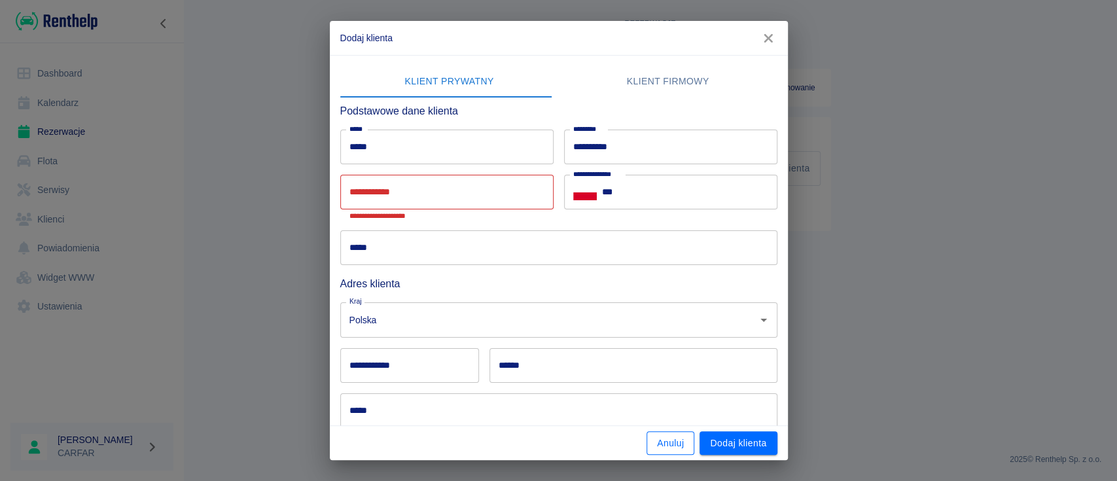
click at [677, 438] on button "Anuluj" at bounding box center [671, 443] width 48 height 24
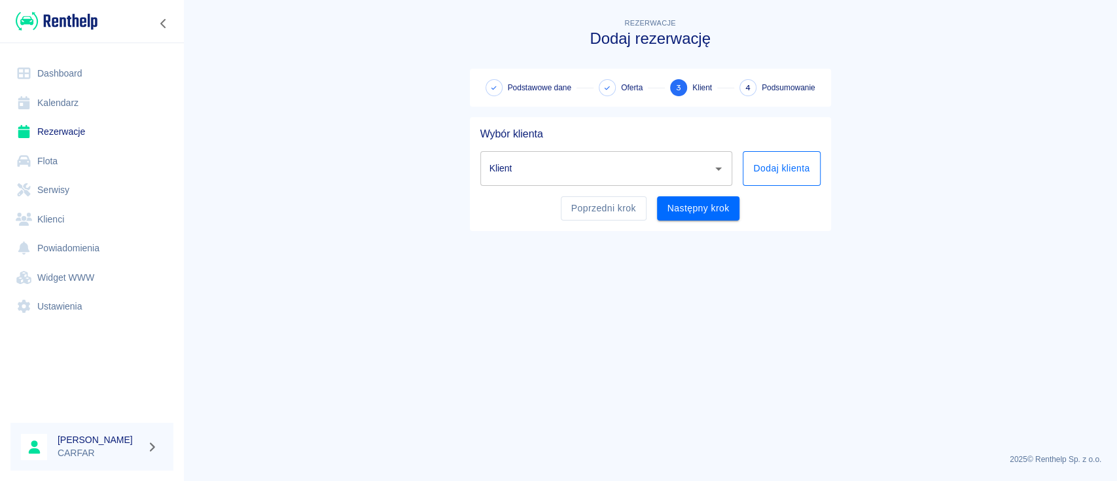
click at [759, 175] on button "Dodaj klienta" at bounding box center [781, 168] width 77 height 35
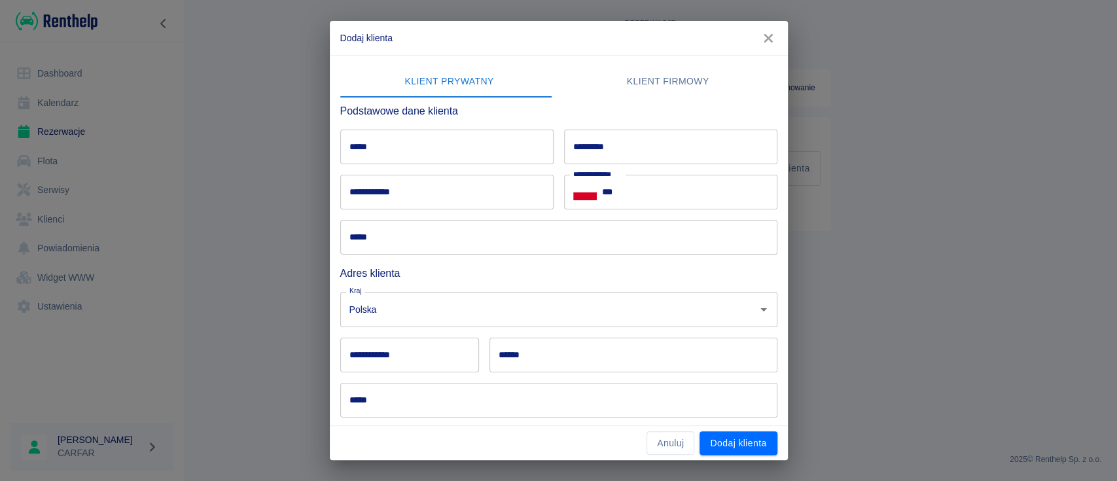
click at [440, 141] on input "*****" at bounding box center [446, 147] width 213 height 35
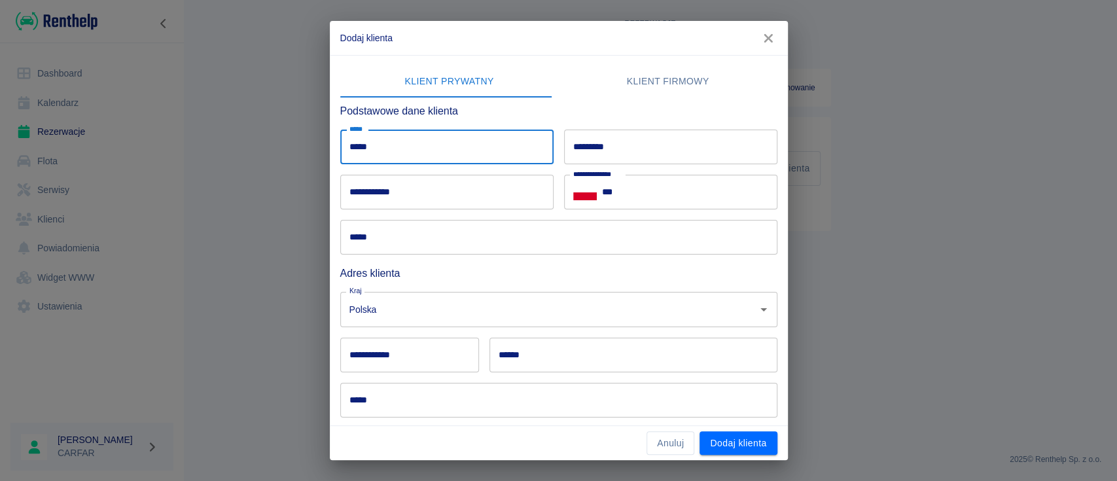
type input "*****"
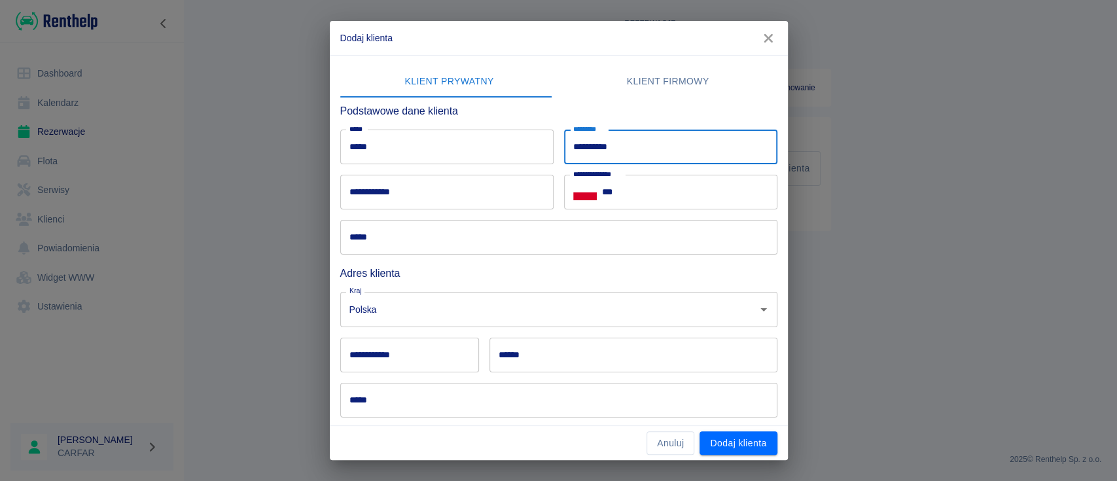
type input "**********"
click at [634, 189] on input "***" at bounding box center [689, 192] width 175 height 35
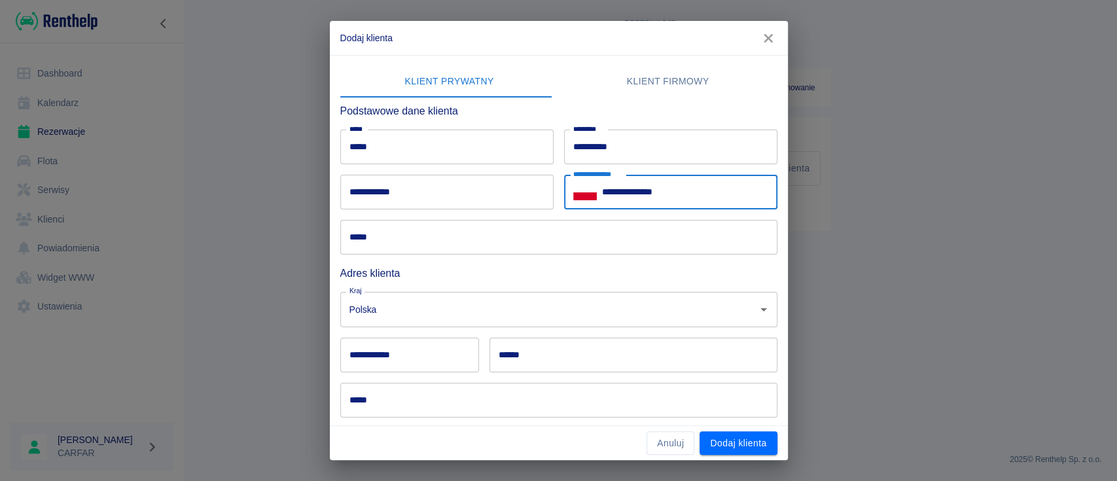
type input "**********"
click at [744, 437] on button "Dodaj klienta" at bounding box center [738, 443] width 77 height 24
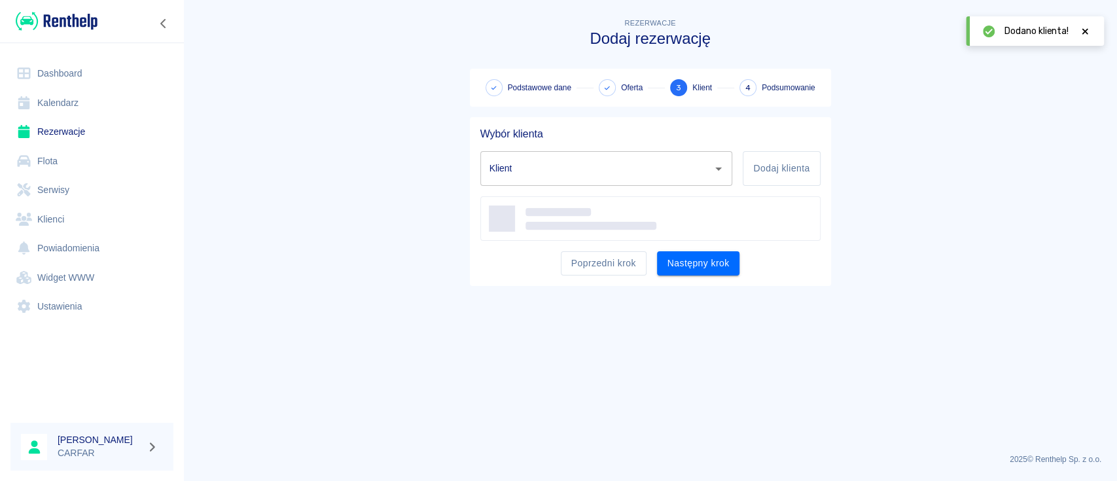
type input "[PERSON_NAME] ([PHONE_NUMBER])"
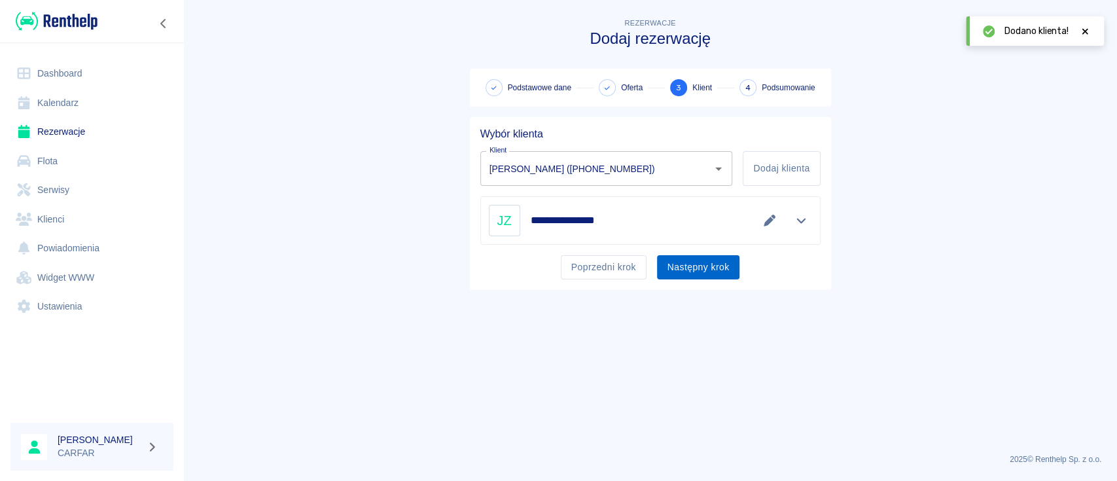
click at [706, 276] on button "Następny krok" at bounding box center [698, 267] width 83 height 24
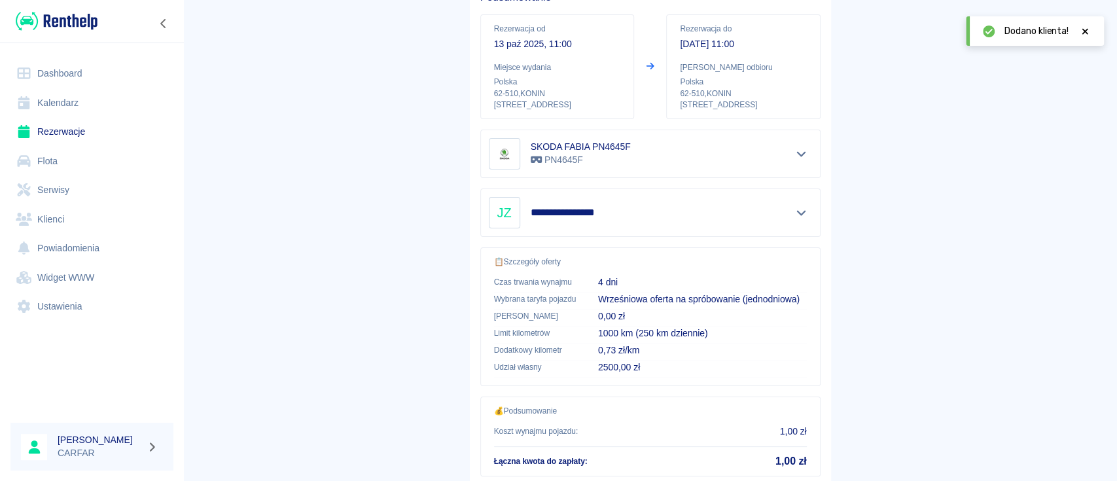
scroll to position [224, 0]
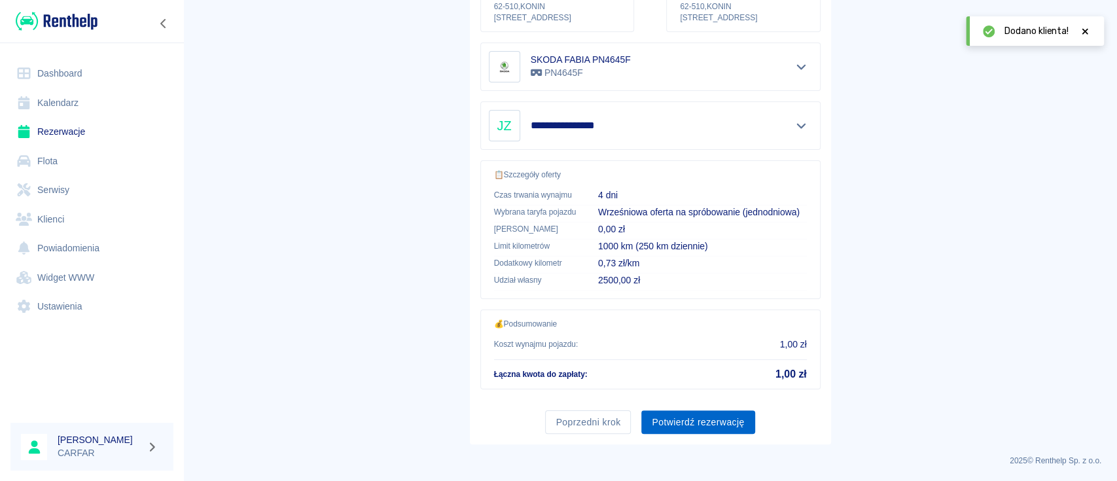
click at [712, 422] on button "Potwierdź rezerwację" at bounding box center [698, 422] width 113 height 24
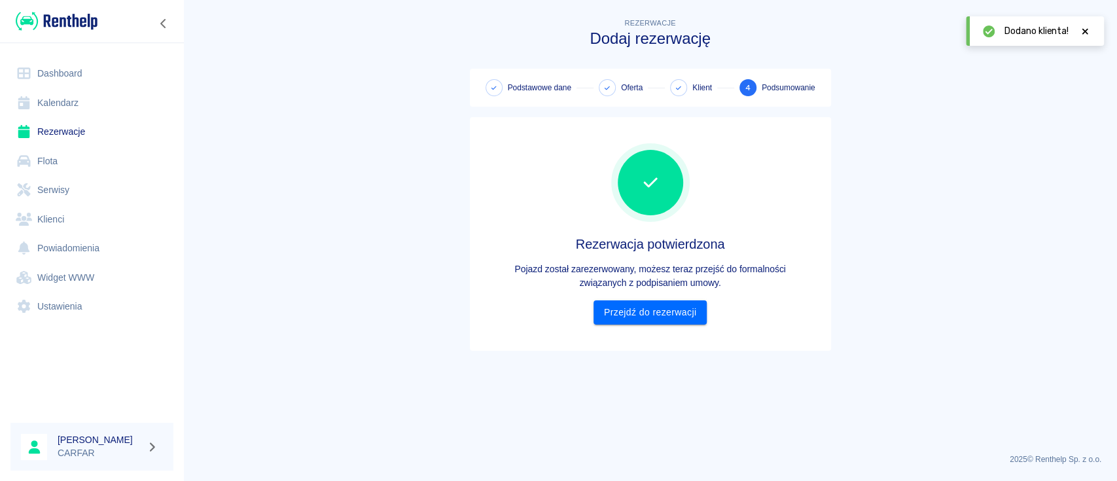
scroll to position [0, 0]
click at [674, 323] on link "Przejdź do rezerwacji" at bounding box center [650, 312] width 113 height 24
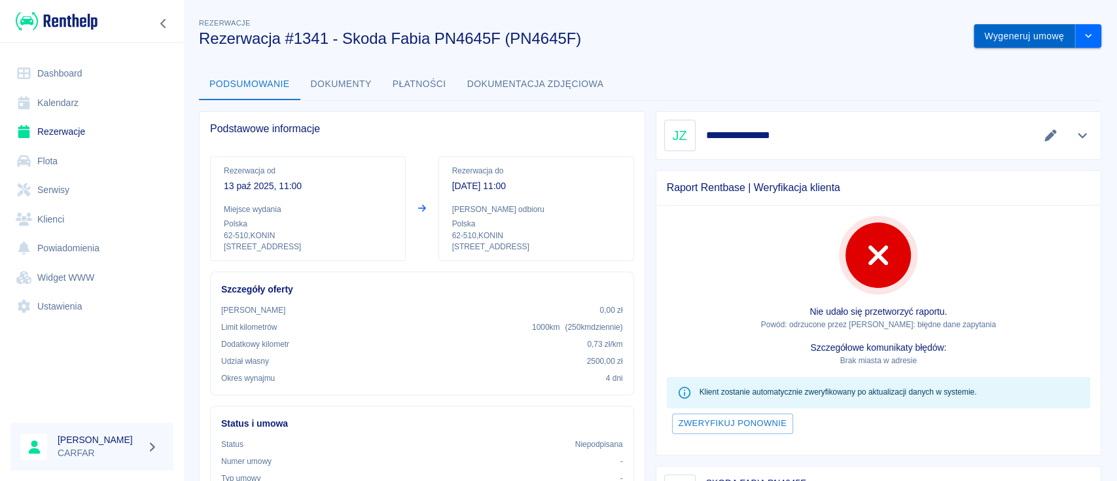
click at [1032, 34] on button "Wygeneruj umowę" at bounding box center [1024, 36] width 101 height 24
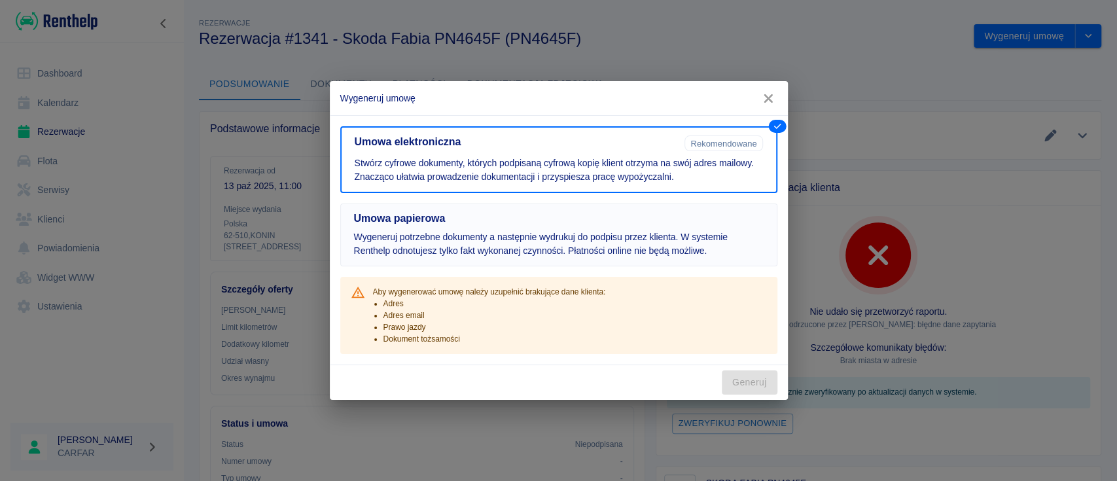
click at [571, 238] on p "Wygeneruj potrzebne dokumenty a następnie wydrukuj do podpisu przez klienta. W …" at bounding box center [559, 243] width 410 height 27
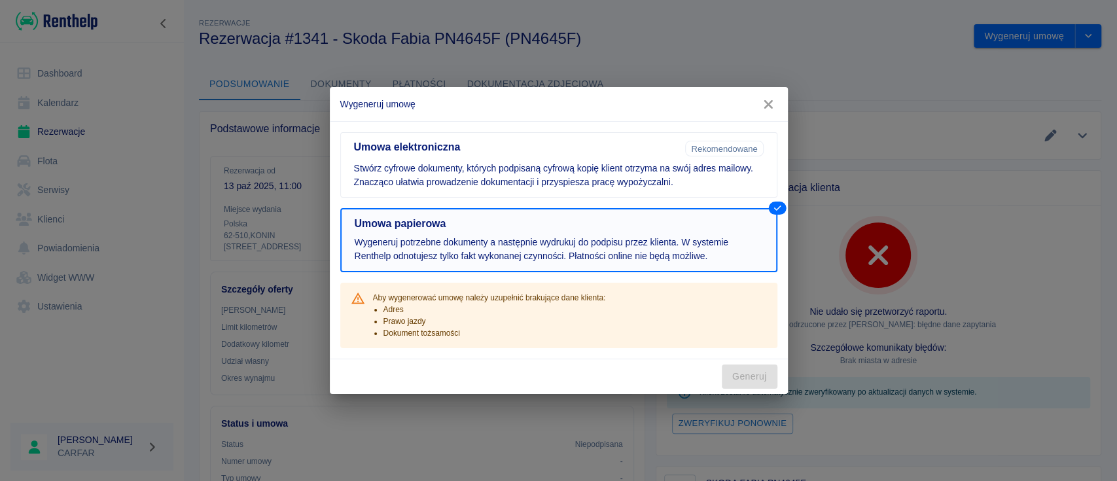
click at [661, 247] on p "Wygeneruj potrzebne dokumenty a następnie wydrukuj do podpisu przez klienta. W …" at bounding box center [559, 249] width 408 height 27
click at [744, 377] on div "Generuj" at bounding box center [559, 376] width 458 height 35
click at [617, 245] on p "Wygeneruj potrzebne dokumenty a następnie wydrukuj do podpisu przez klienta. W …" at bounding box center [559, 249] width 408 height 27
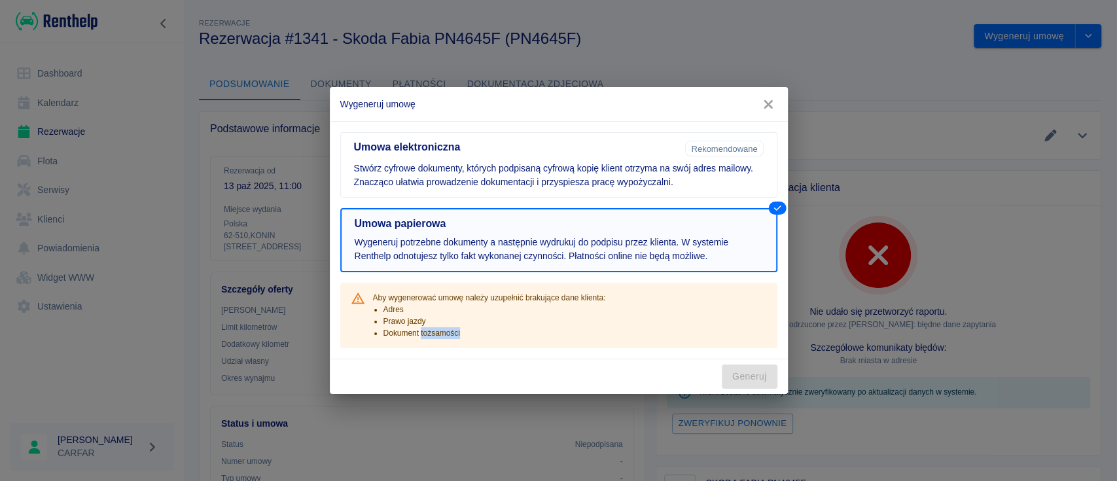
click at [617, 245] on p "Wygeneruj potrzebne dokumenty a następnie wydrukuj do podpisu przez klienta. W …" at bounding box center [559, 249] width 408 height 27
click at [774, 101] on icon "button" at bounding box center [768, 105] width 17 height 14
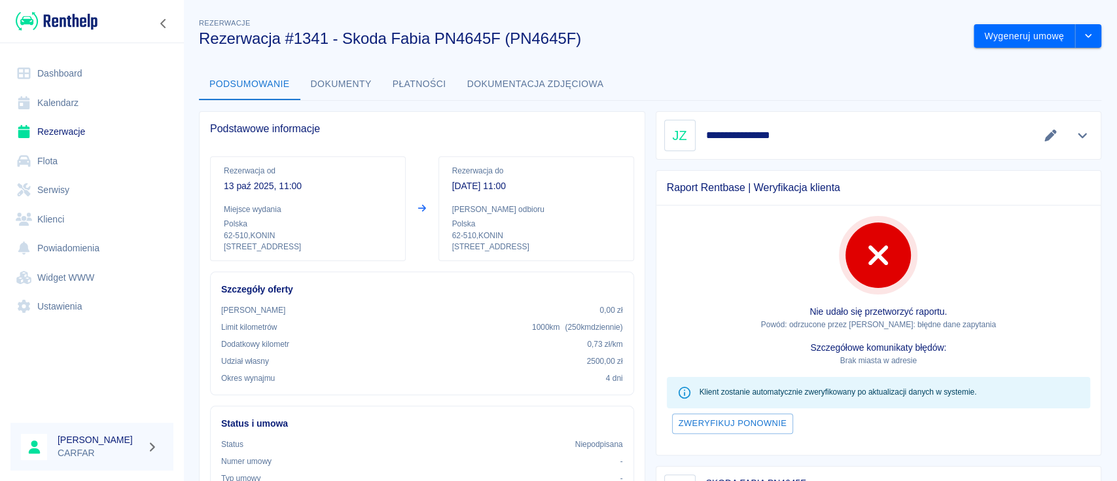
click at [68, 10] on img at bounding box center [57, 21] width 82 height 22
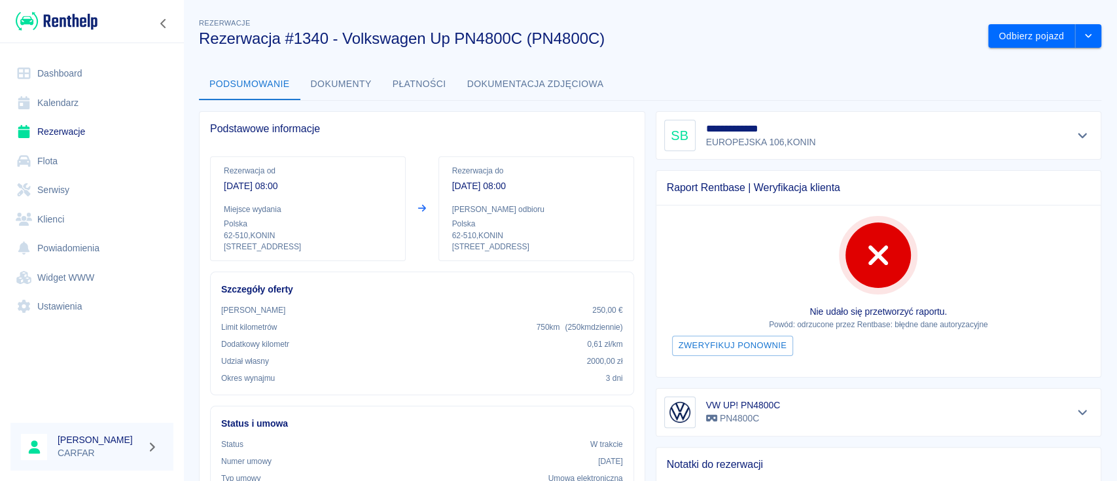
scroll to position [377, 0]
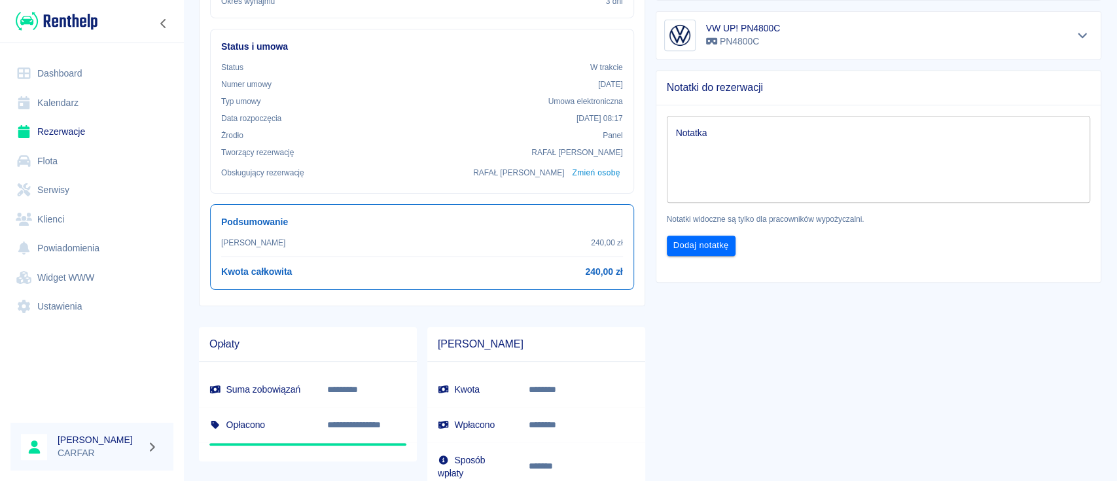
click at [42, 15] on img at bounding box center [57, 21] width 82 height 22
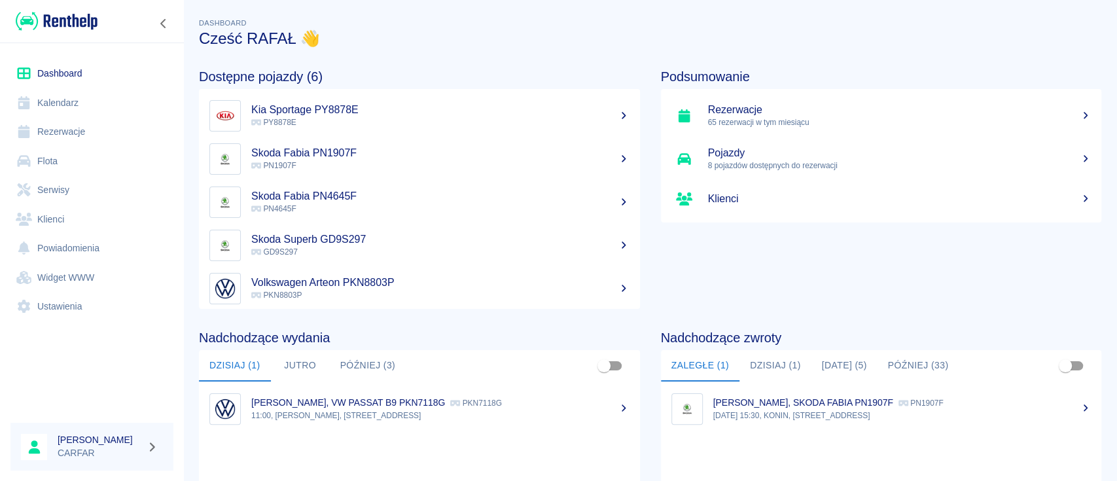
click at [770, 369] on button "Dzisiaj (1)" at bounding box center [776, 365] width 72 height 31
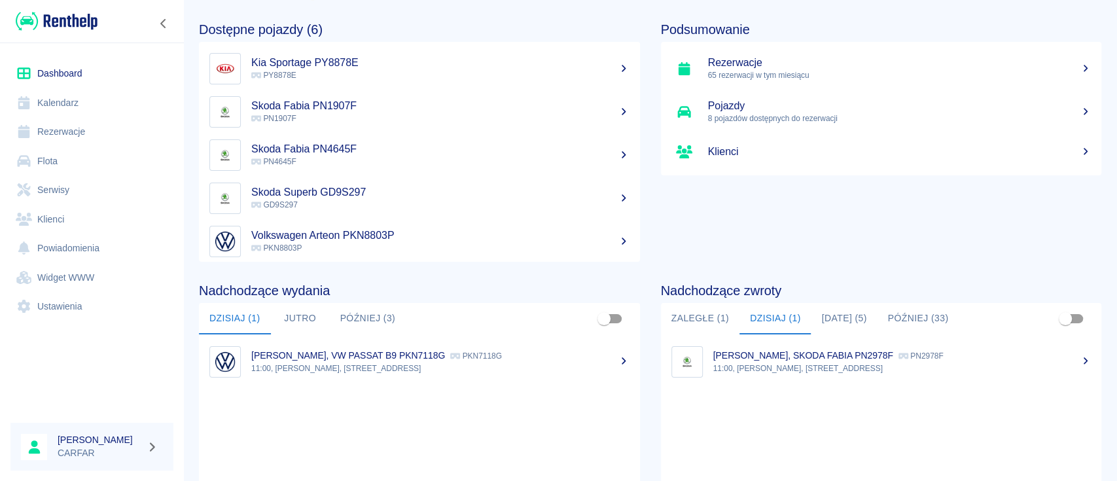
scroll to position [87, 0]
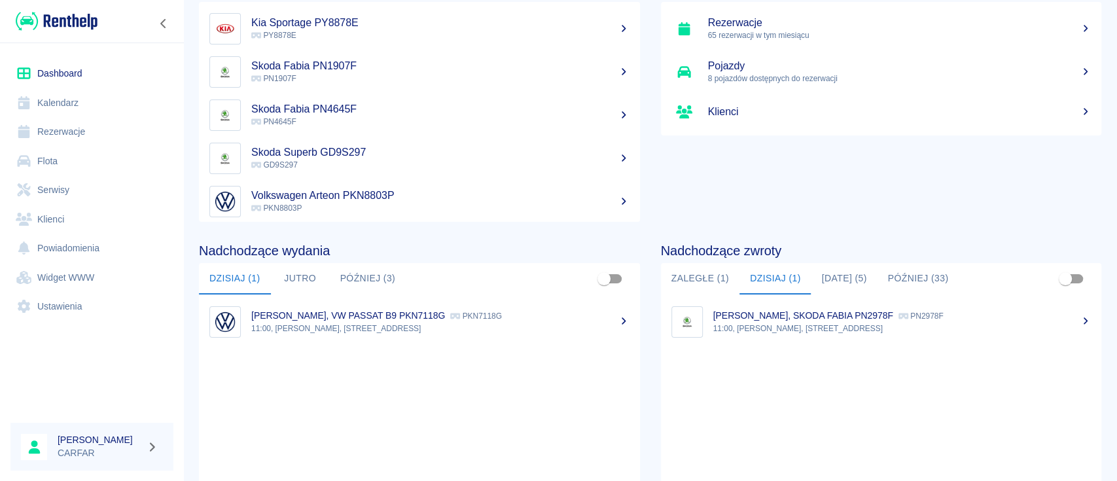
click at [704, 276] on button "Zaległe (1)" at bounding box center [700, 278] width 79 height 31
click at [848, 277] on button "[DATE] (5)" at bounding box center [844, 278] width 66 height 31
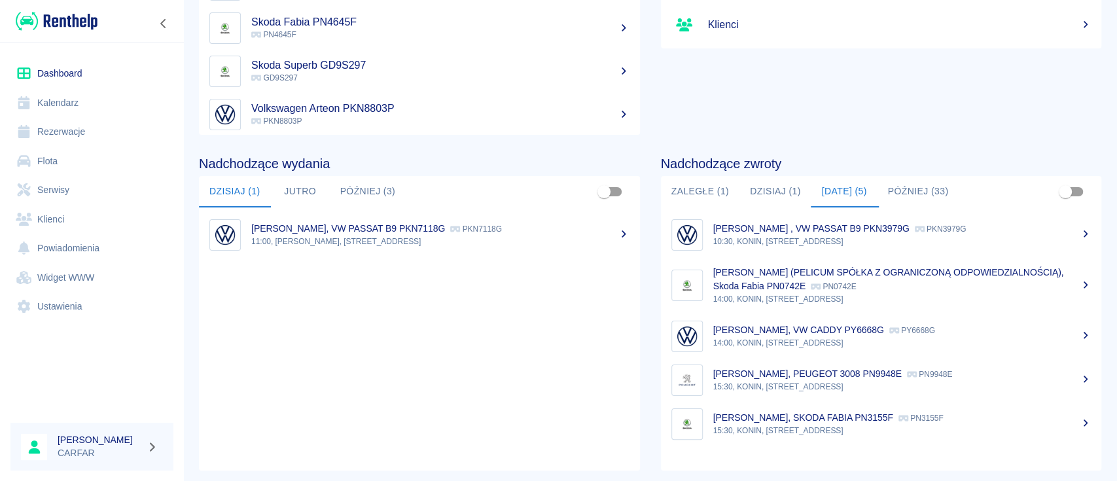
scroll to position [201, 0]
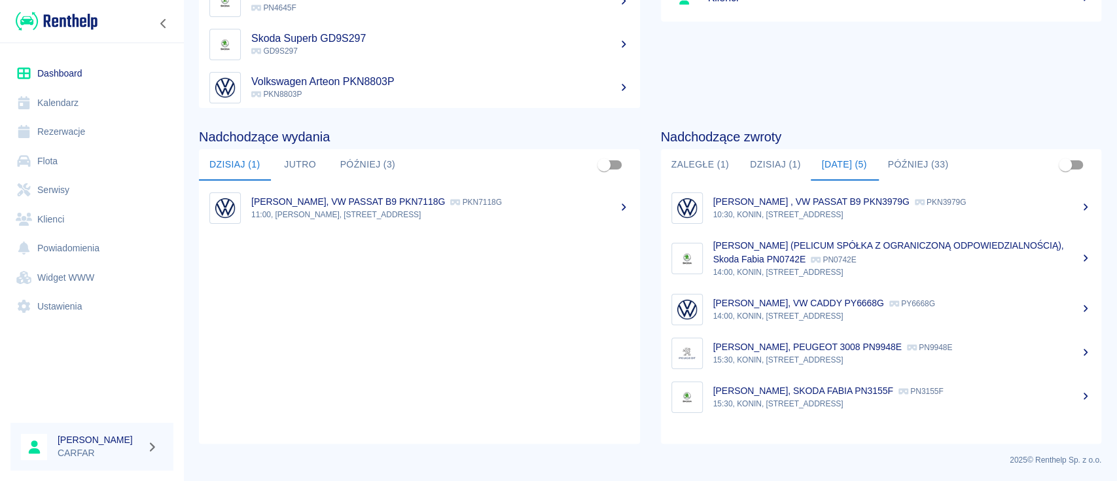
click at [751, 156] on button "Dzisiaj (1)" at bounding box center [776, 164] width 72 height 31
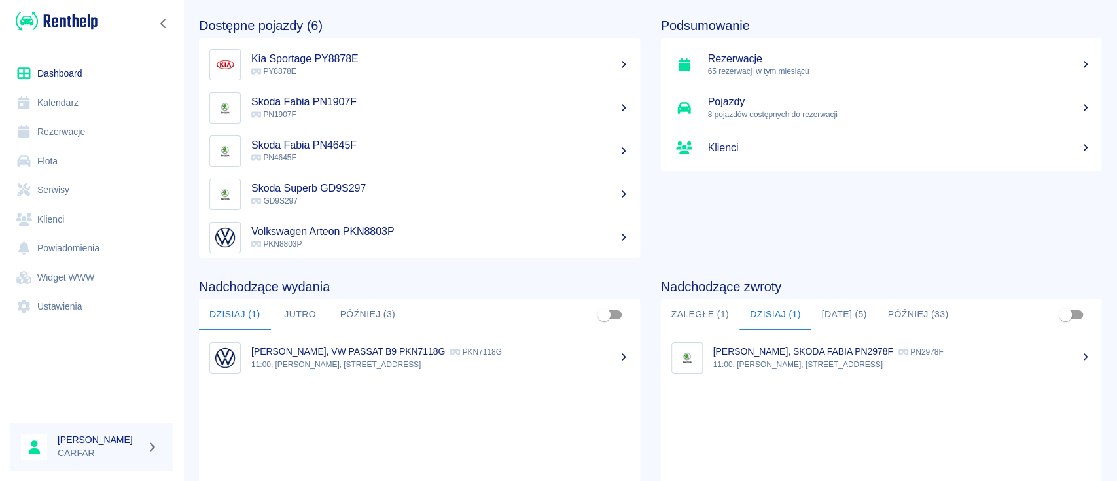
scroll to position [0, 0]
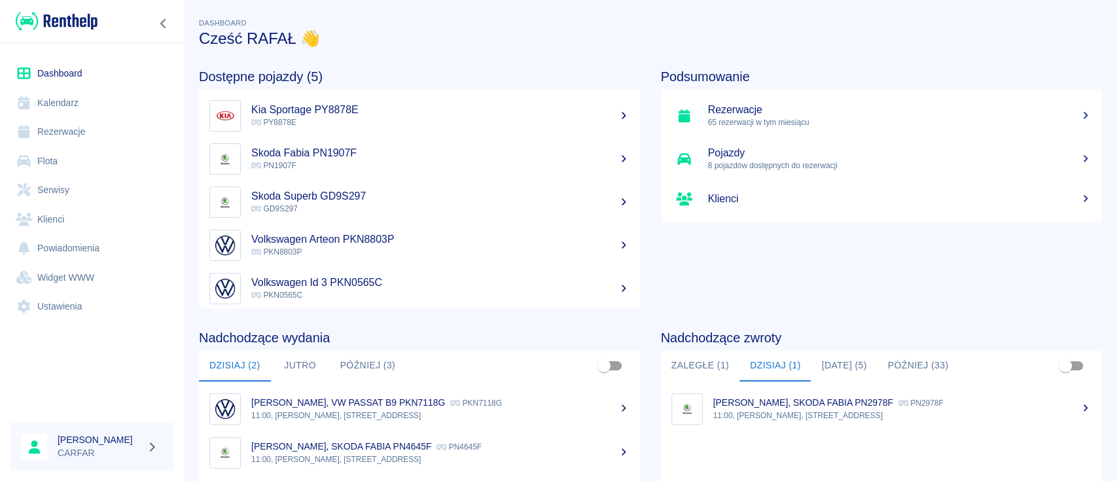
drag, startPoint x: 64, startPoint y: 18, endPoint x: 71, endPoint y: 3, distance: 16.7
click at [65, 18] on img at bounding box center [57, 21] width 82 height 22
